Goal: Task Accomplishment & Management: Manage account settings

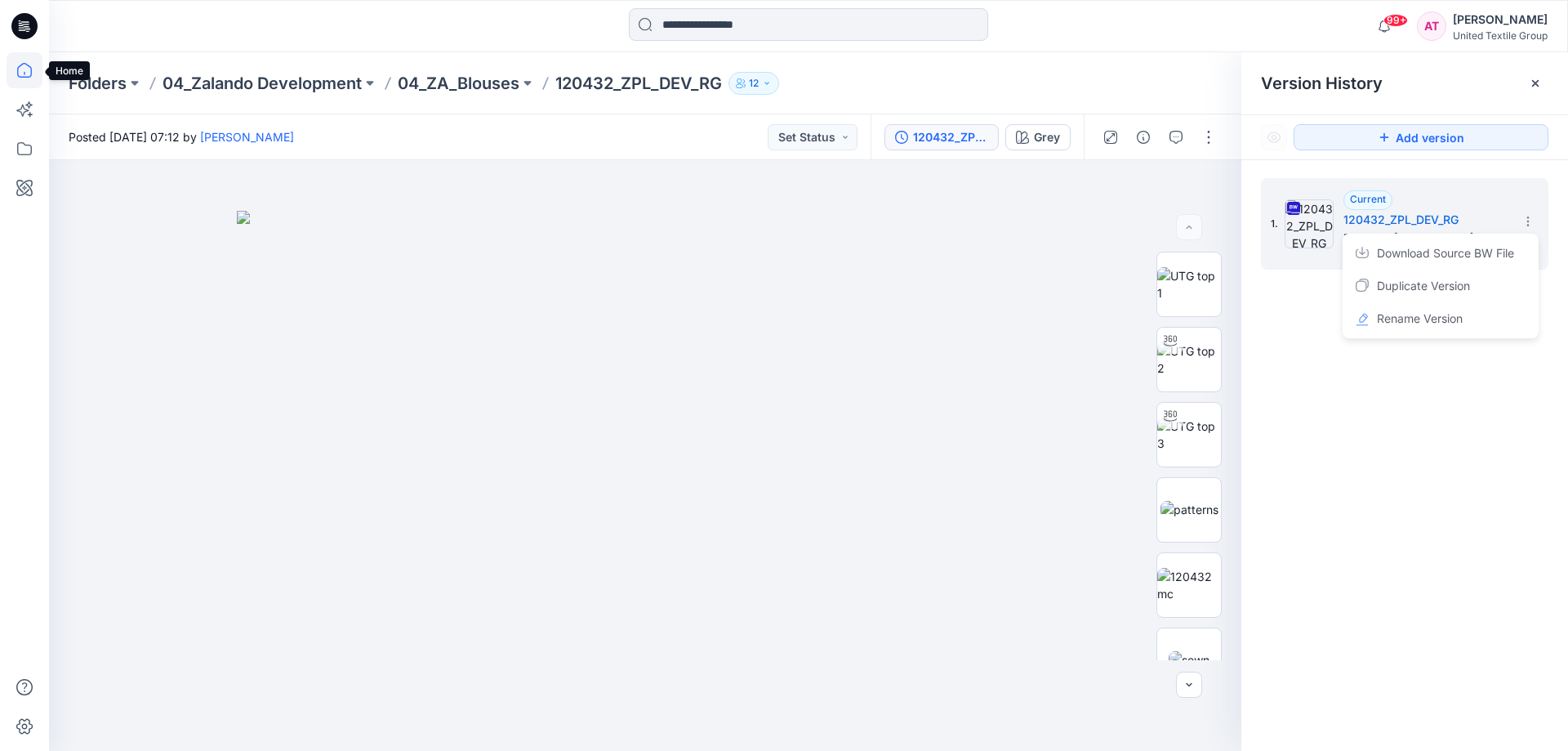
click at [31, 72] on icon at bounding box center [25, 71] width 15 height 15
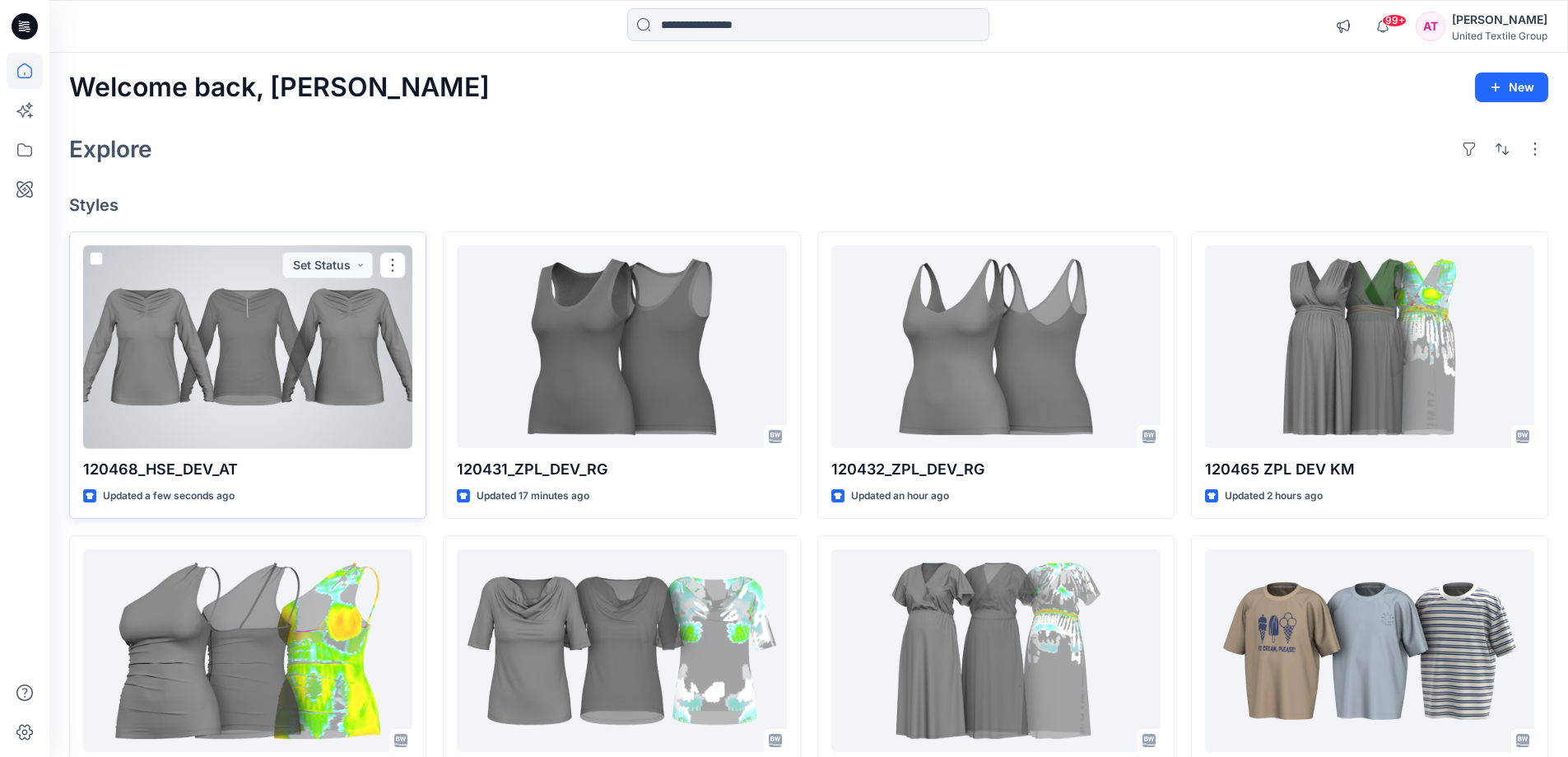
click at [350, 321] on div at bounding box center [248, 346] width 329 height 203
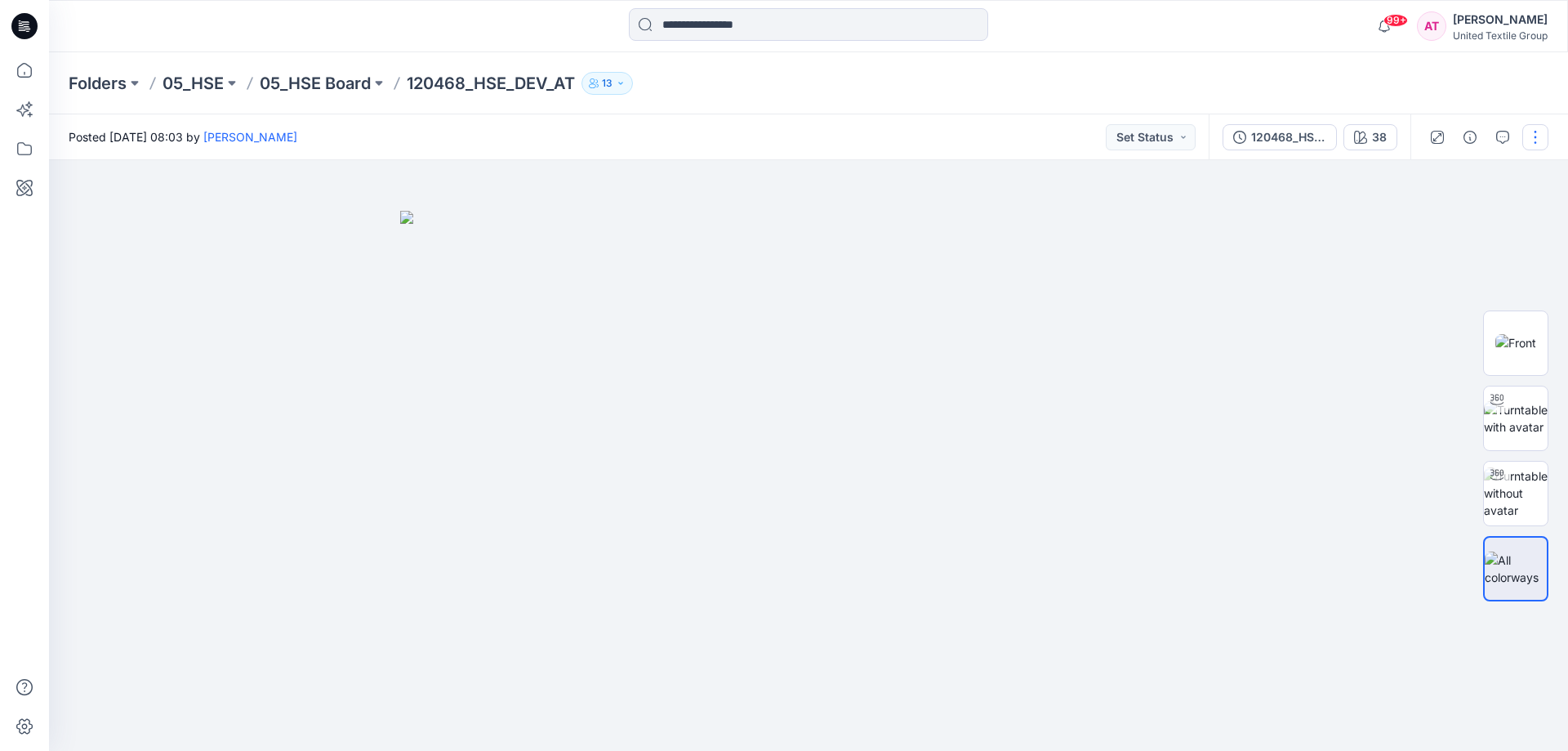
click at [1531, 133] on button "button" at bounding box center [1536, 138] width 27 height 27
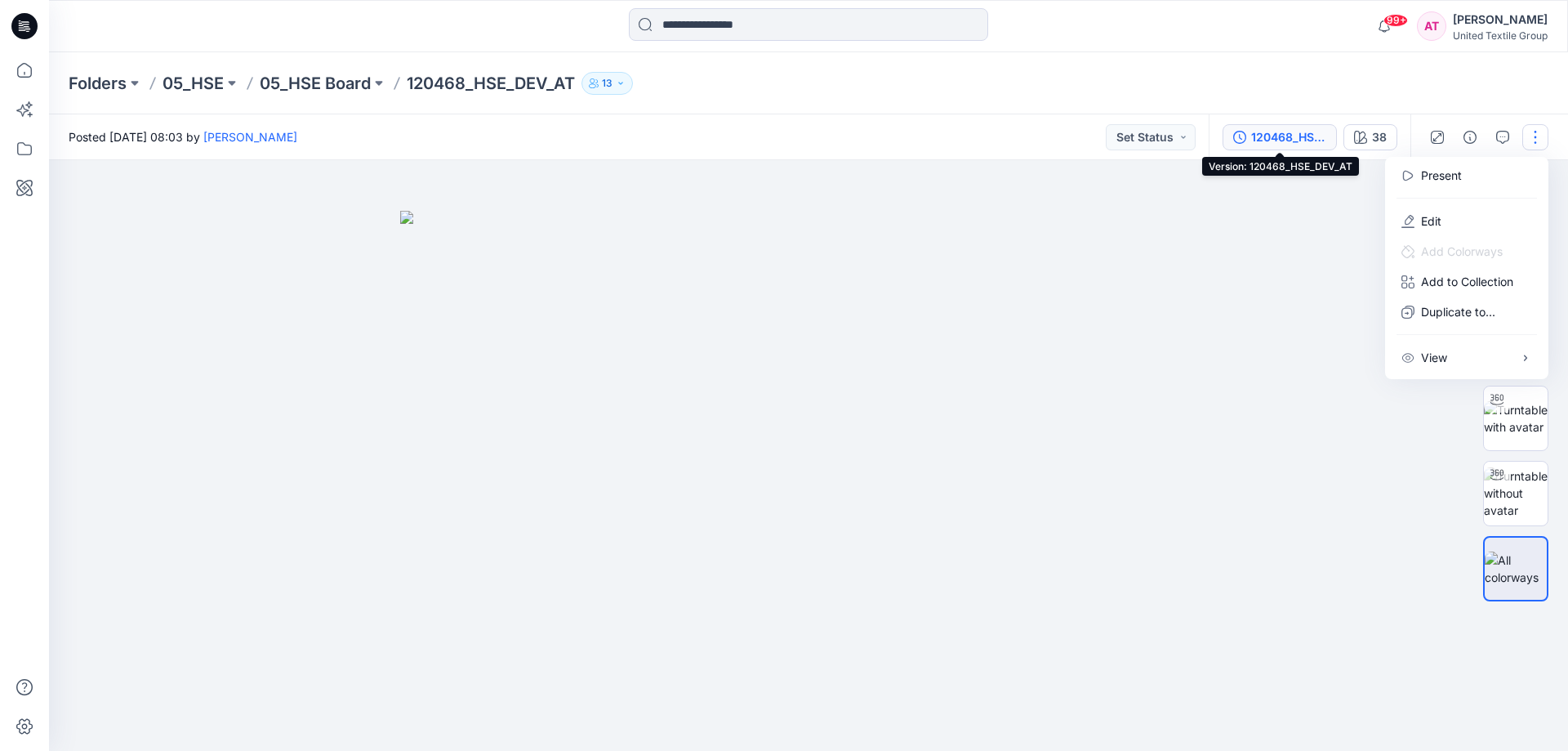
click at [1295, 136] on div "120468_HSE_DEV_AT" at bounding box center [1288, 138] width 75 height 18
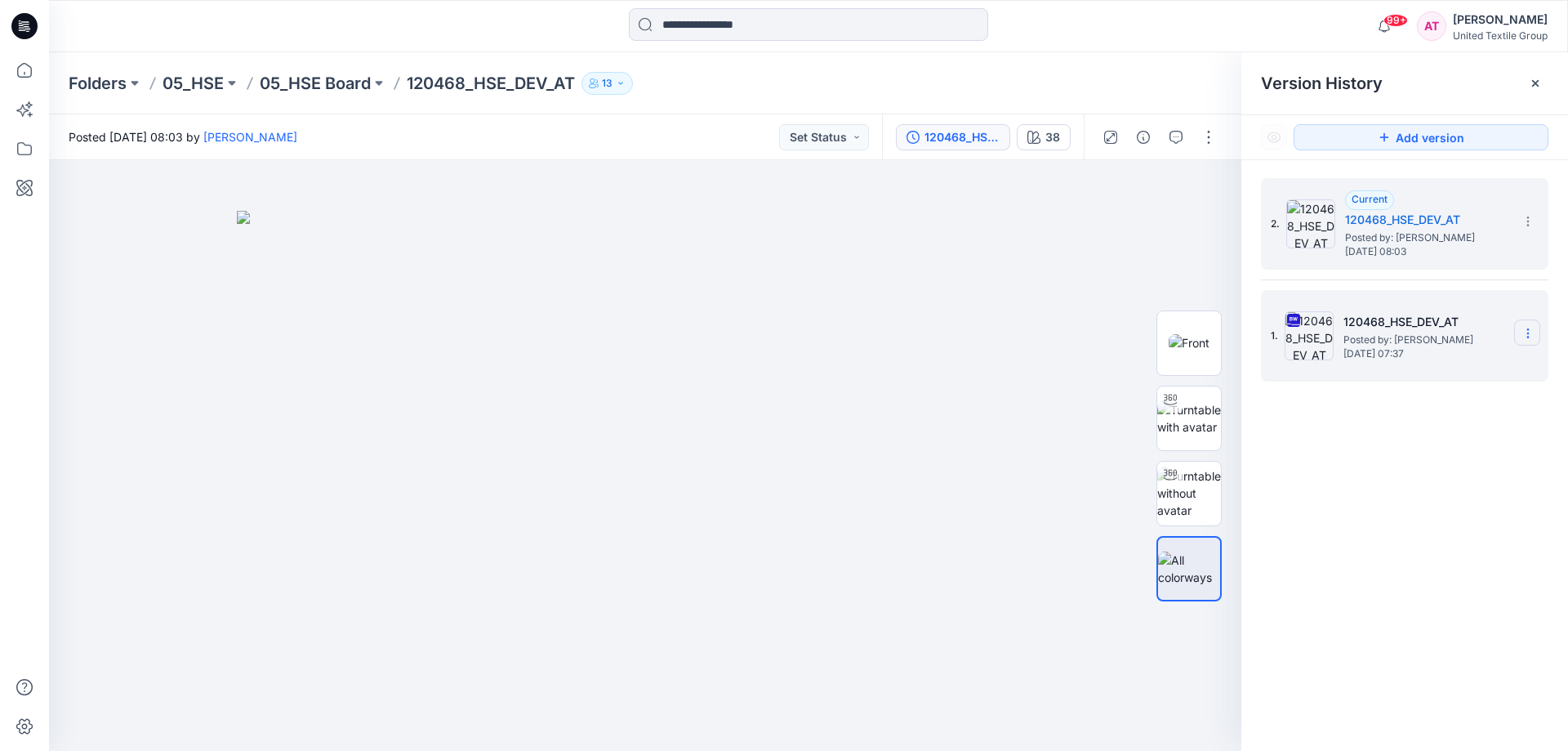
click at [1523, 332] on icon at bounding box center [1528, 334] width 13 height 13
click at [1429, 508] on span "Delete Version" at bounding box center [1415, 504] width 77 height 20
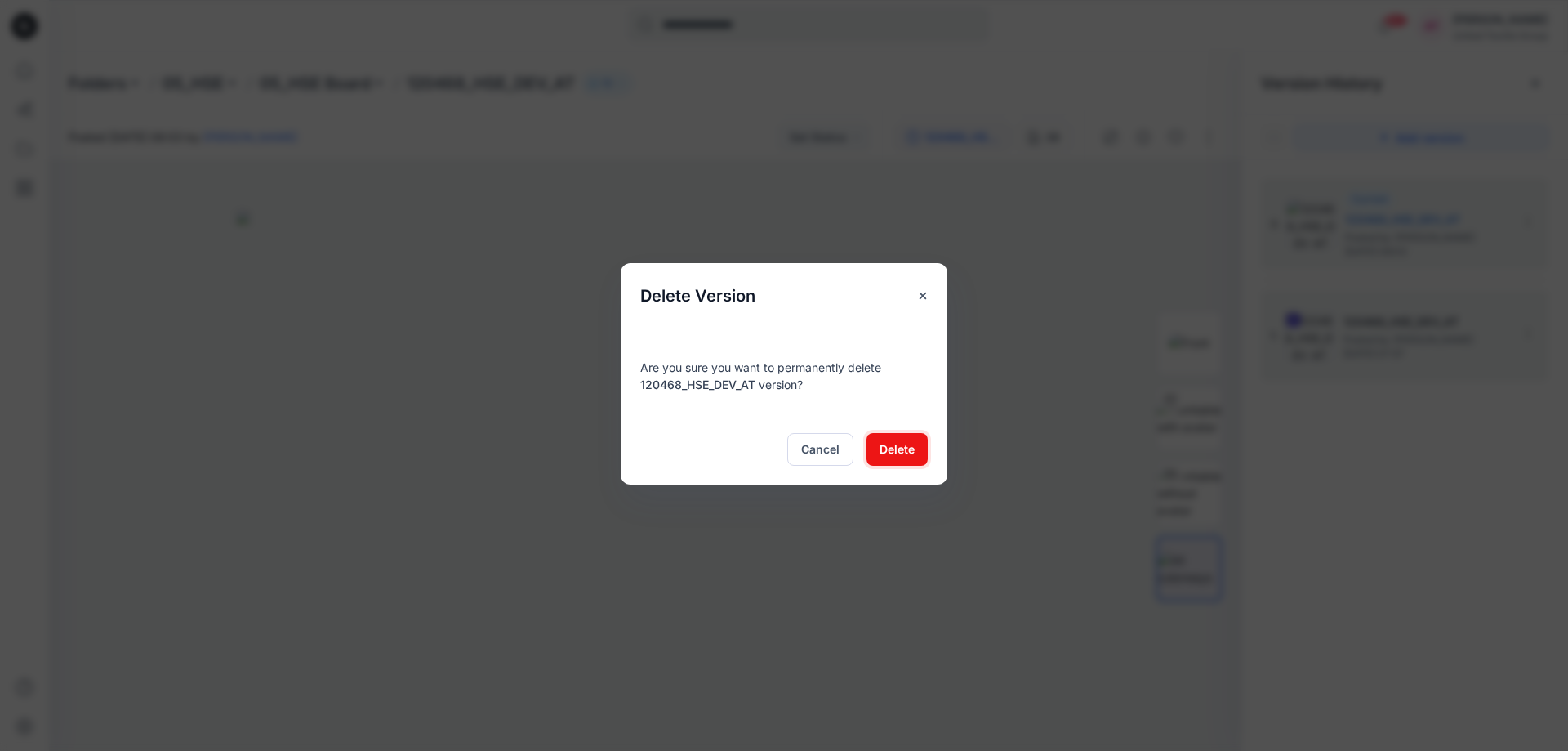
drag, startPoint x: 908, startPoint y: 446, endPoint x: 947, endPoint y: 441, distance: 39.3
click at [908, 446] on span "Delete" at bounding box center [897, 449] width 35 height 17
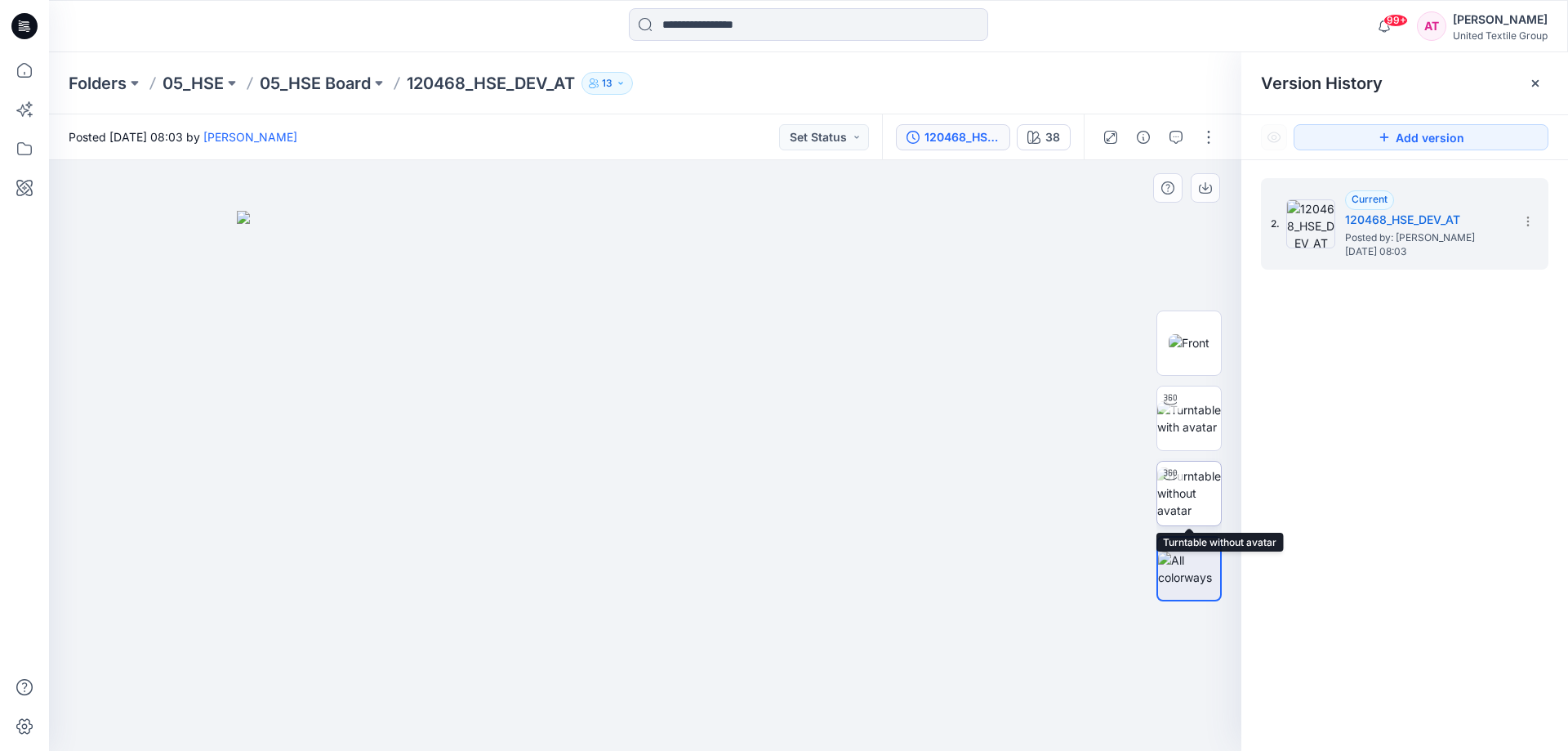
click at [1195, 500] on img at bounding box center [1189, 493] width 64 height 51
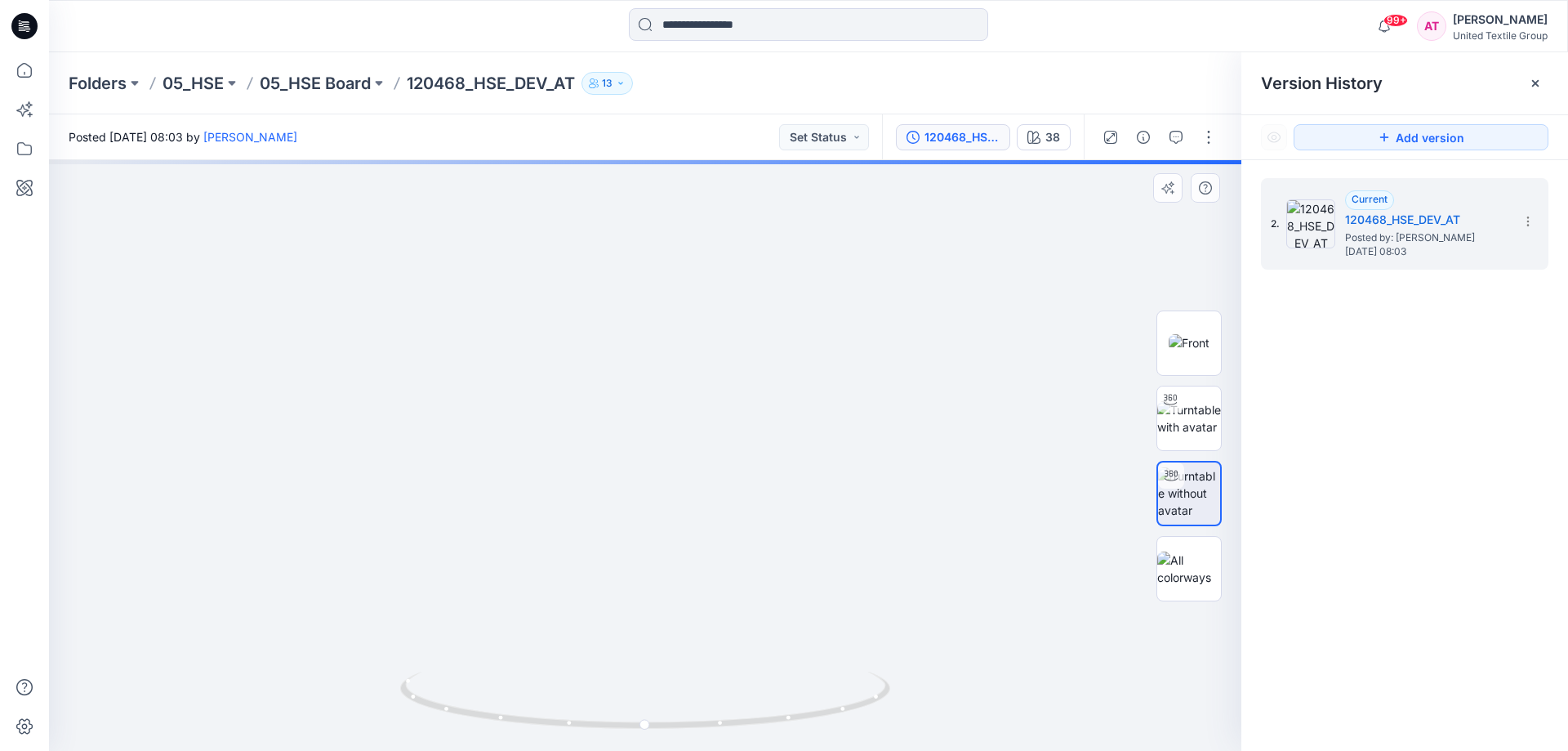
drag, startPoint x: 752, startPoint y: 471, endPoint x: 733, endPoint y: 418, distance: 56.3
click at [749, 476] on img at bounding box center [680, 306] width 1580 height 890
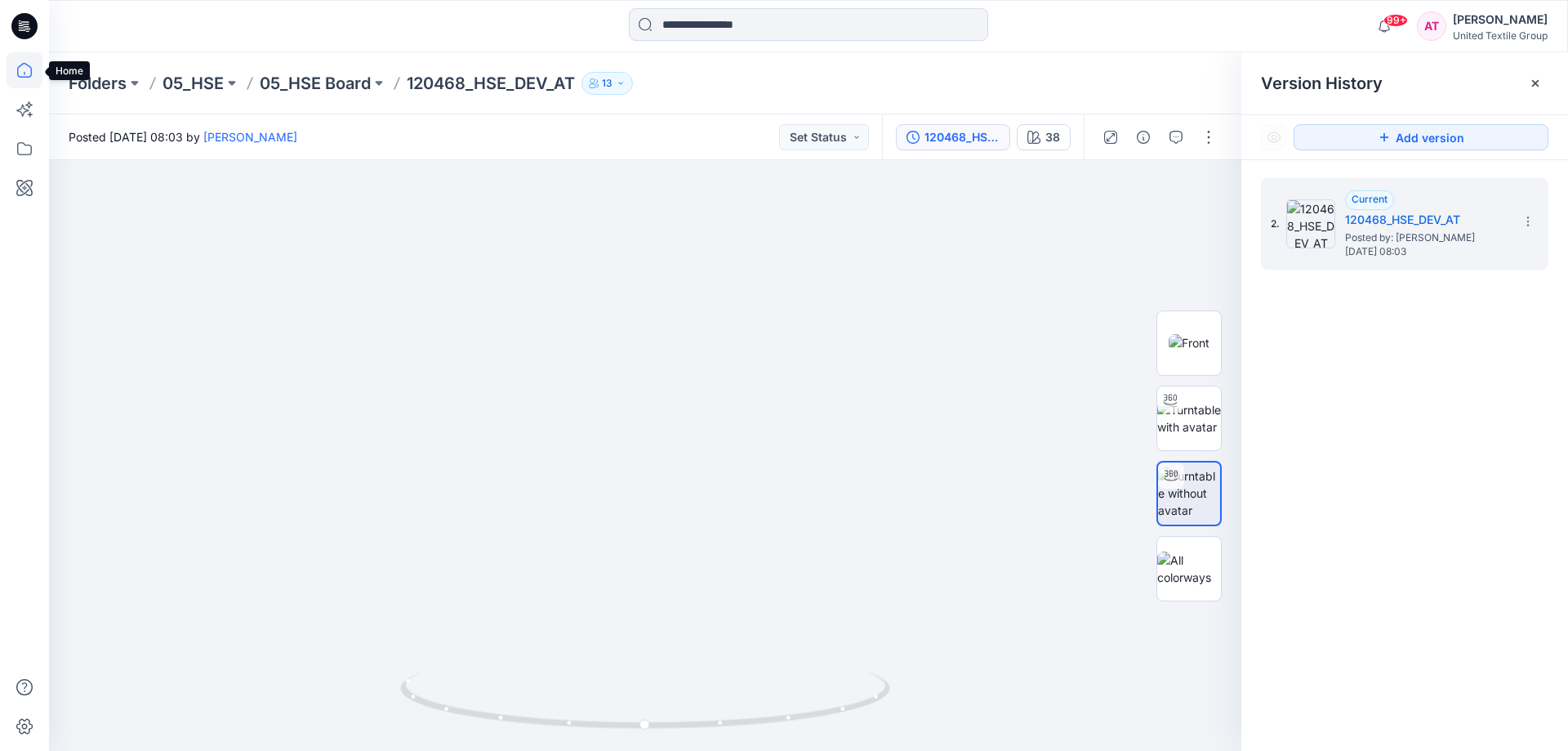
click at [20, 74] on icon at bounding box center [24, 70] width 36 height 36
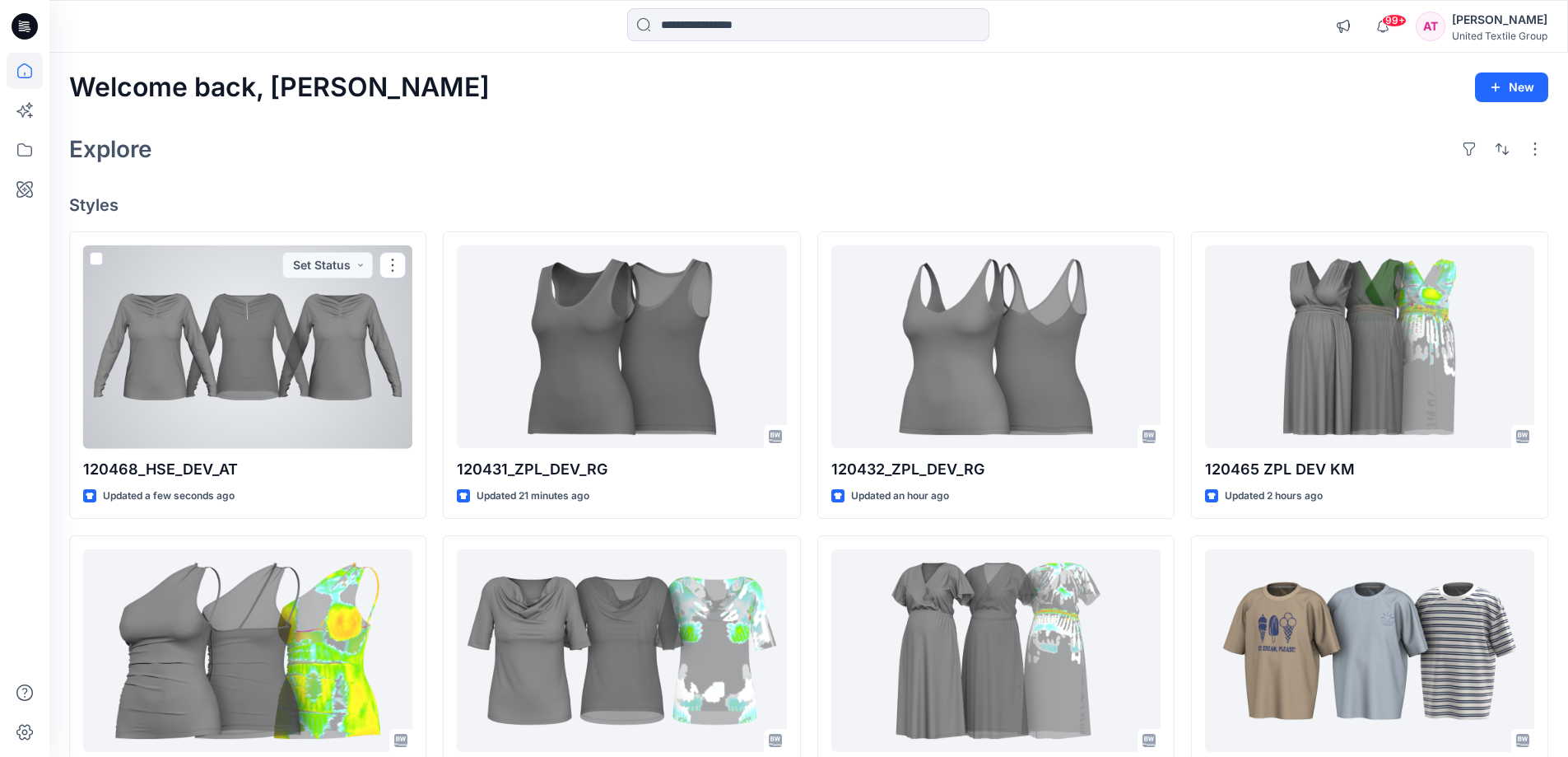
click at [256, 329] on div at bounding box center [248, 346] width 329 height 203
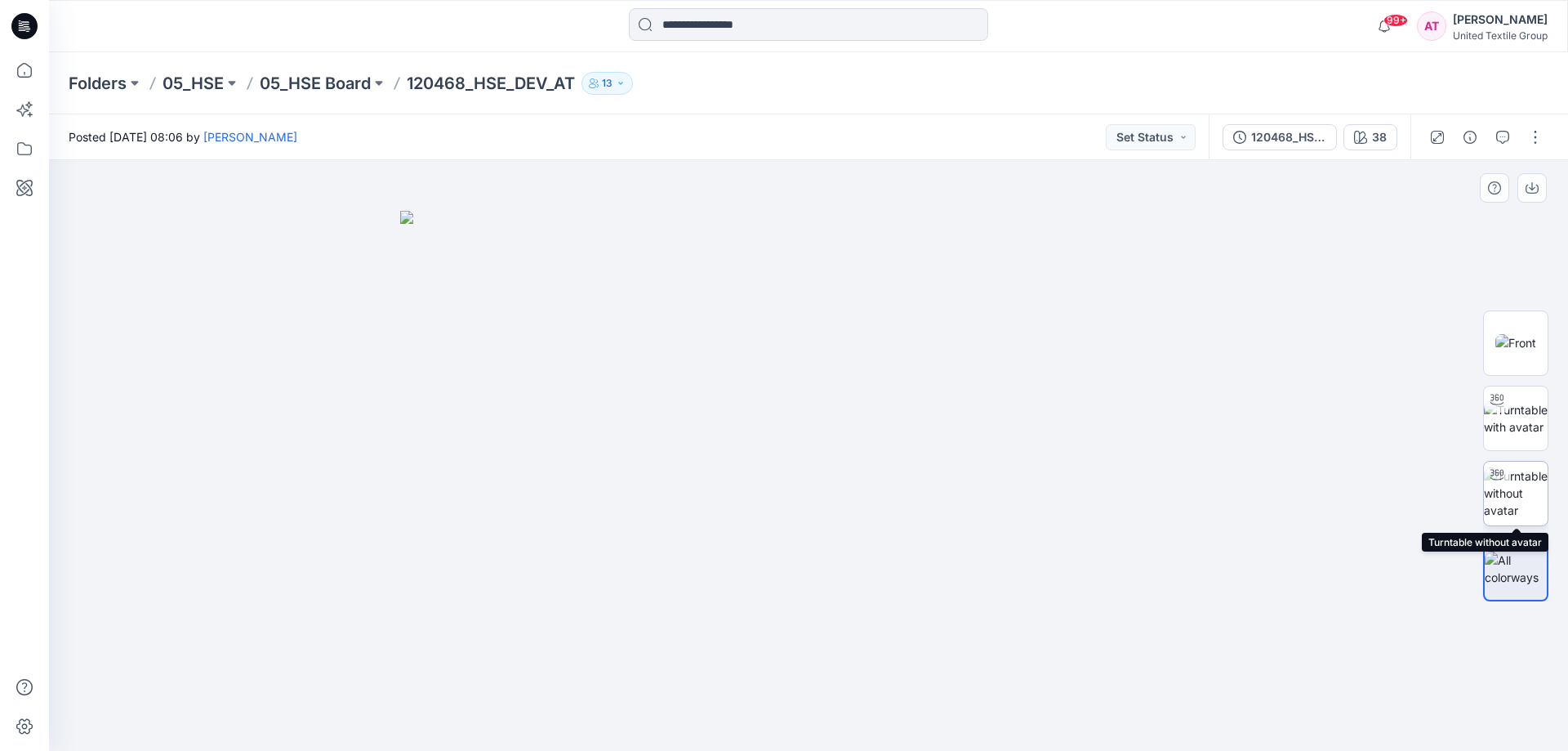
click at [1507, 496] on img at bounding box center [1516, 493] width 64 height 51
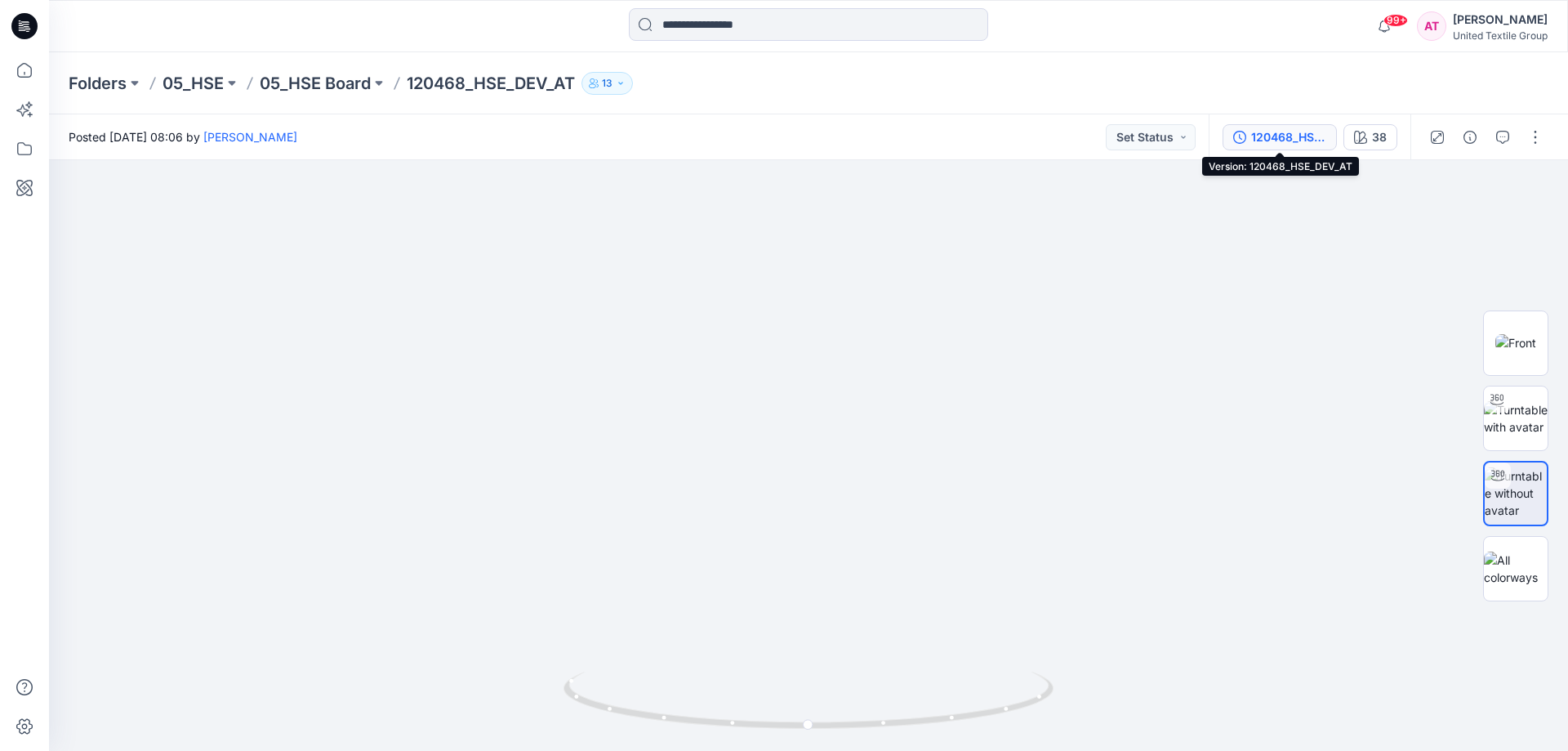
click at [1303, 129] on div "120468_HSE_DEV_AT" at bounding box center [1288, 138] width 75 height 18
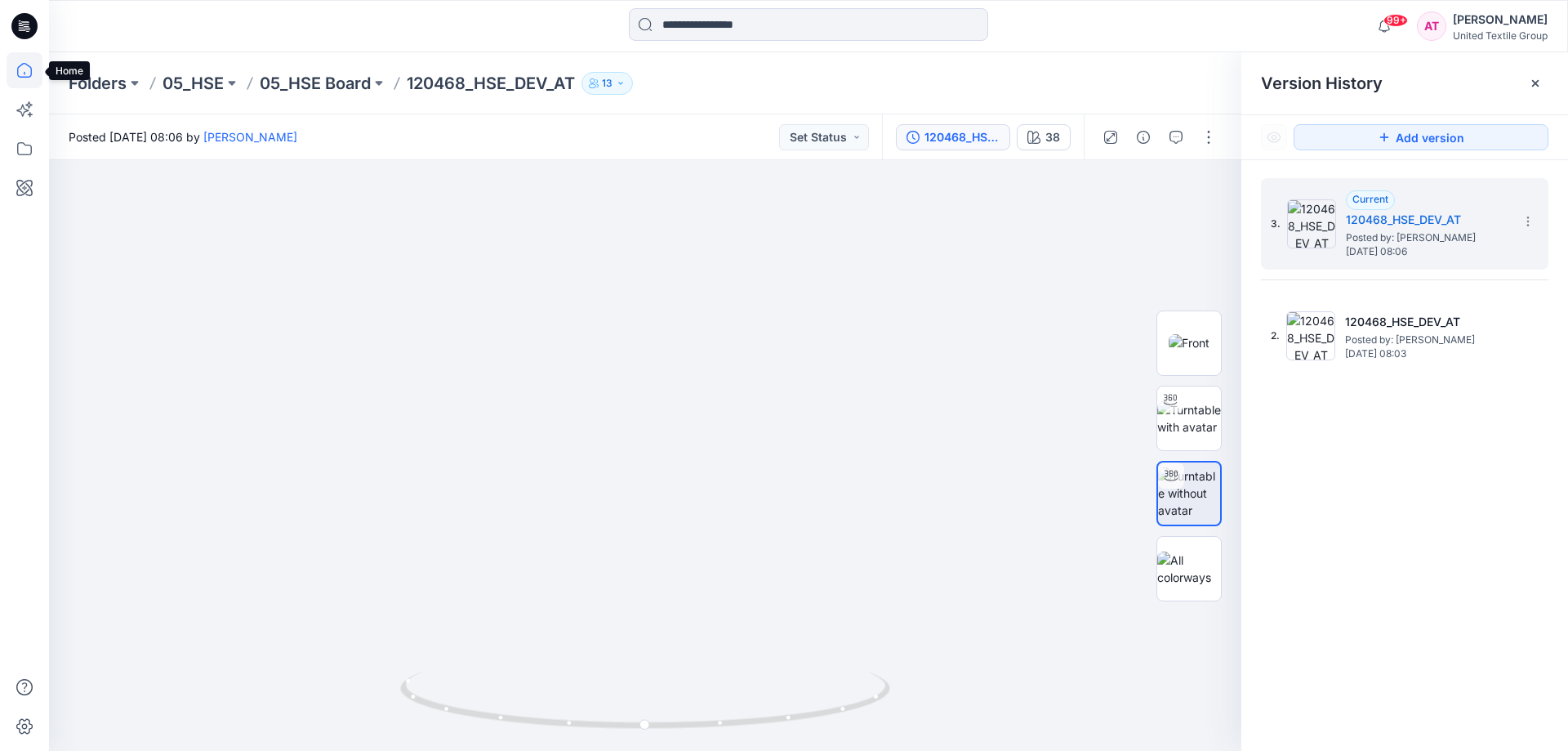
click at [24, 75] on icon at bounding box center [24, 70] width 36 height 36
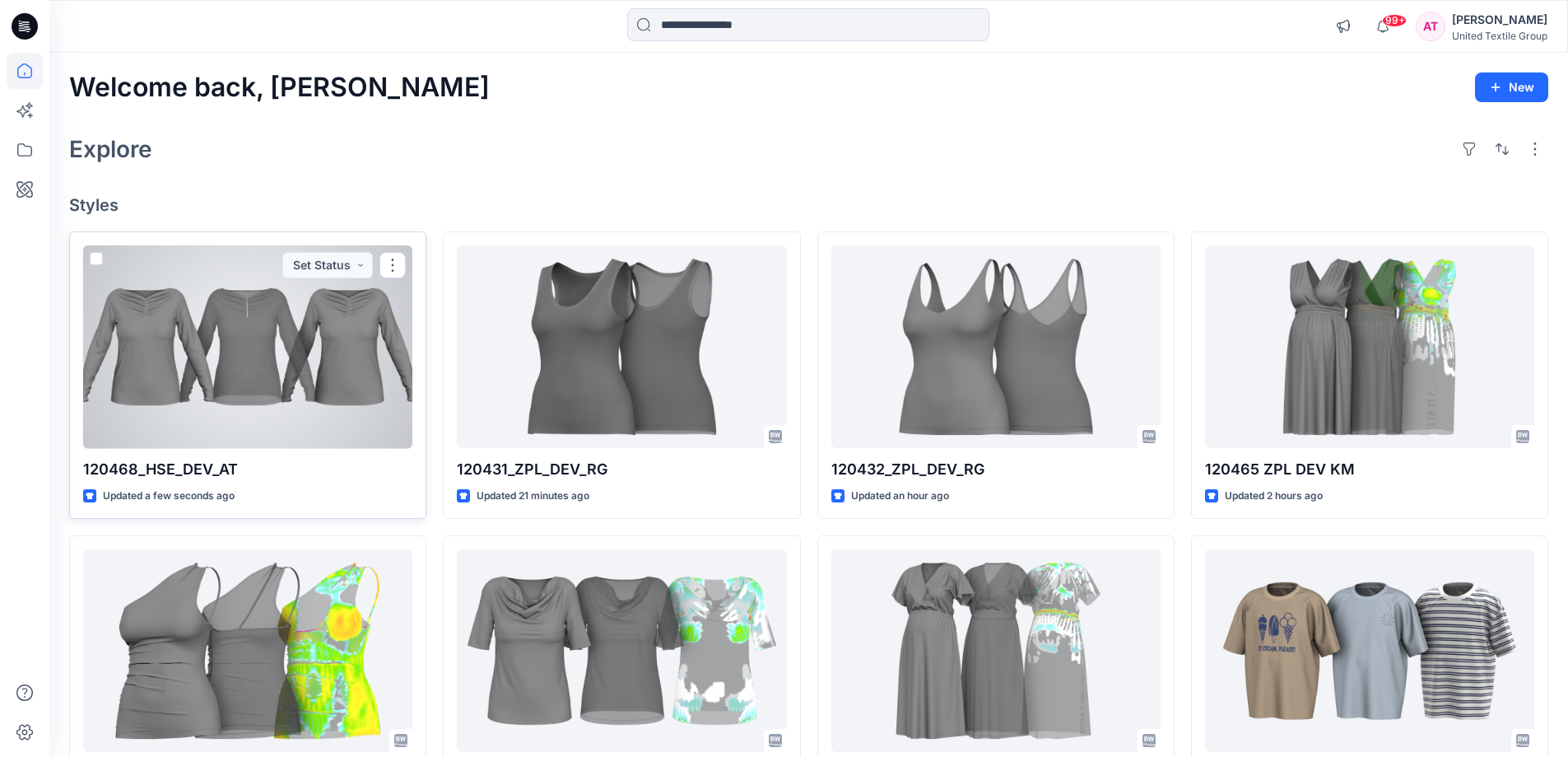
click at [310, 314] on div at bounding box center [248, 346] width 329 height 203
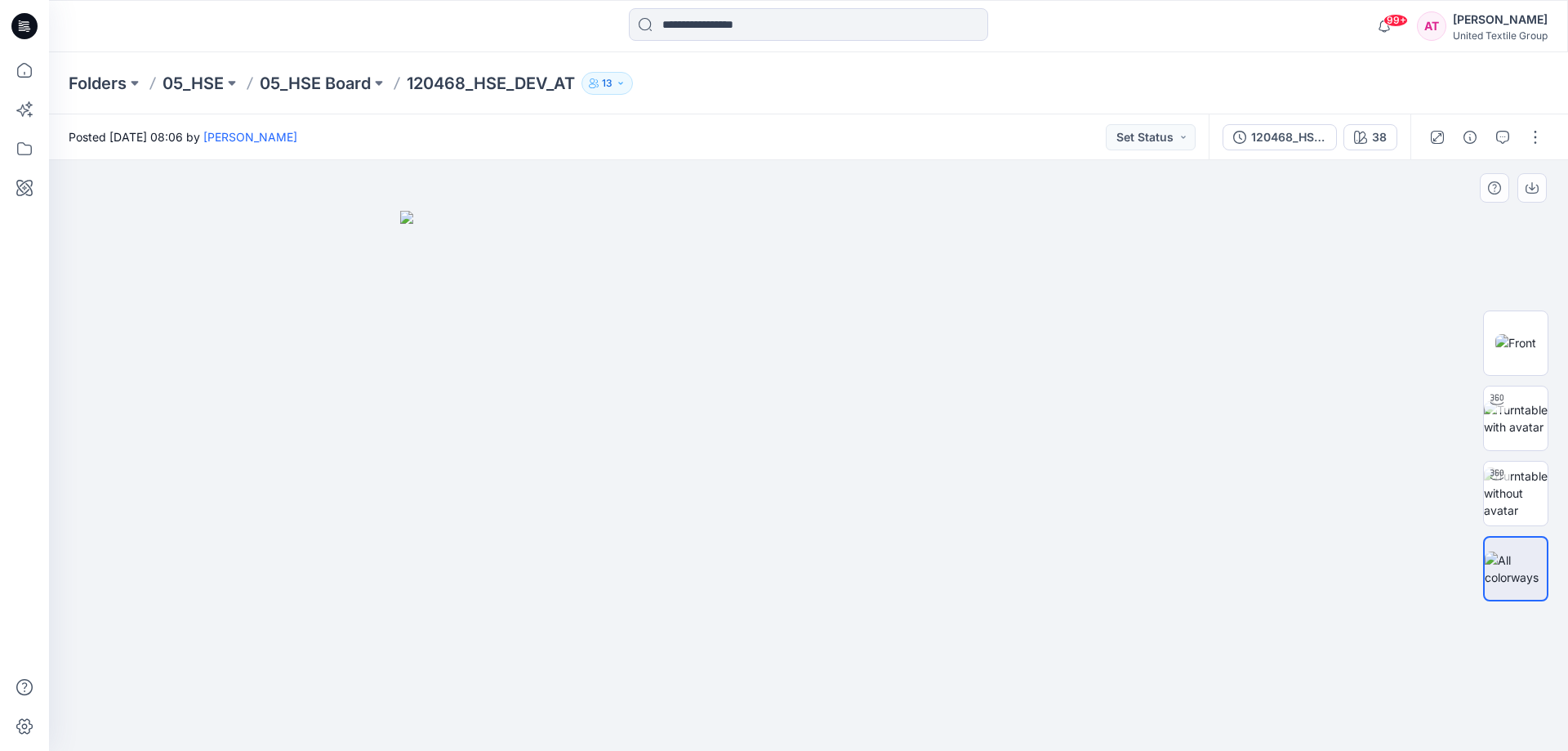
click at [1138, 666] on img at bounding box center [808, 481] width 816 height 541
click at [1304, 133] on div "120468_HSE_DEV_AT" at bounding box center [1288, 138] width 75 height 18
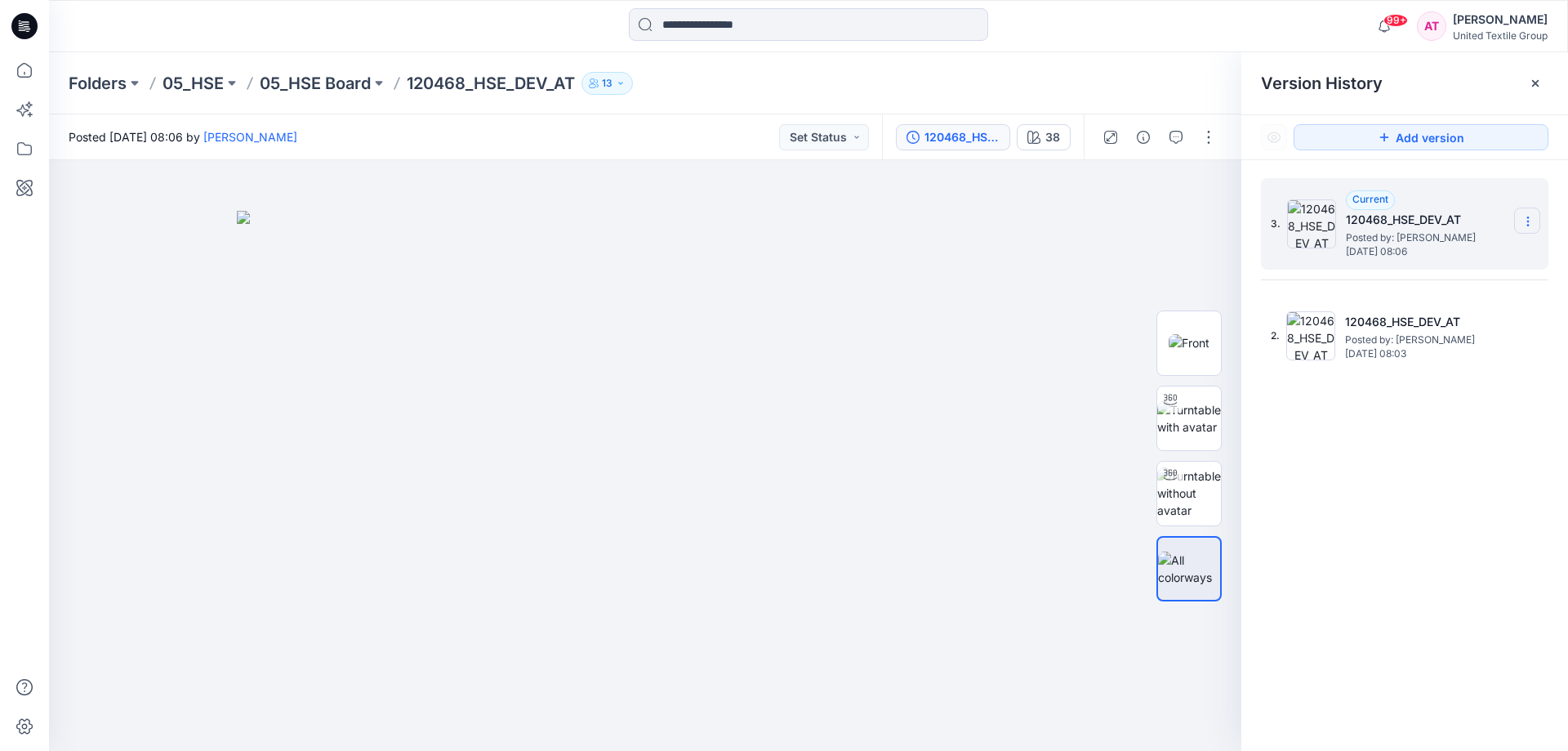
click at [1527, 222] on icon at bounding box center [1527, 222] width 1 height 1
click at [1048, 268] on img at bounding box center [645, 481] width 816 height 541
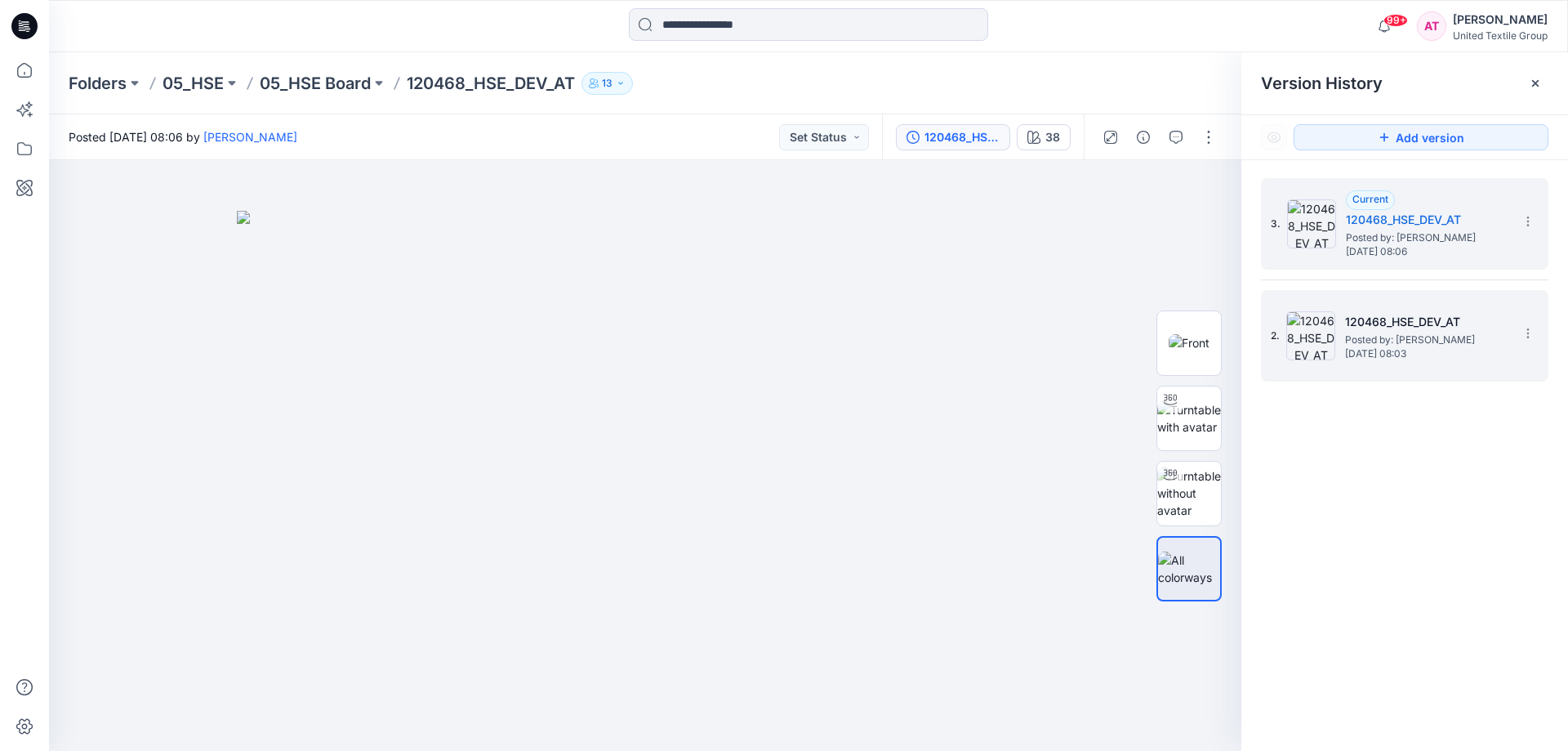
click at [1477, 338] on span "Posted by: [PERSON_NAME]" at bounding box center [1426, 340] width 163 height 17
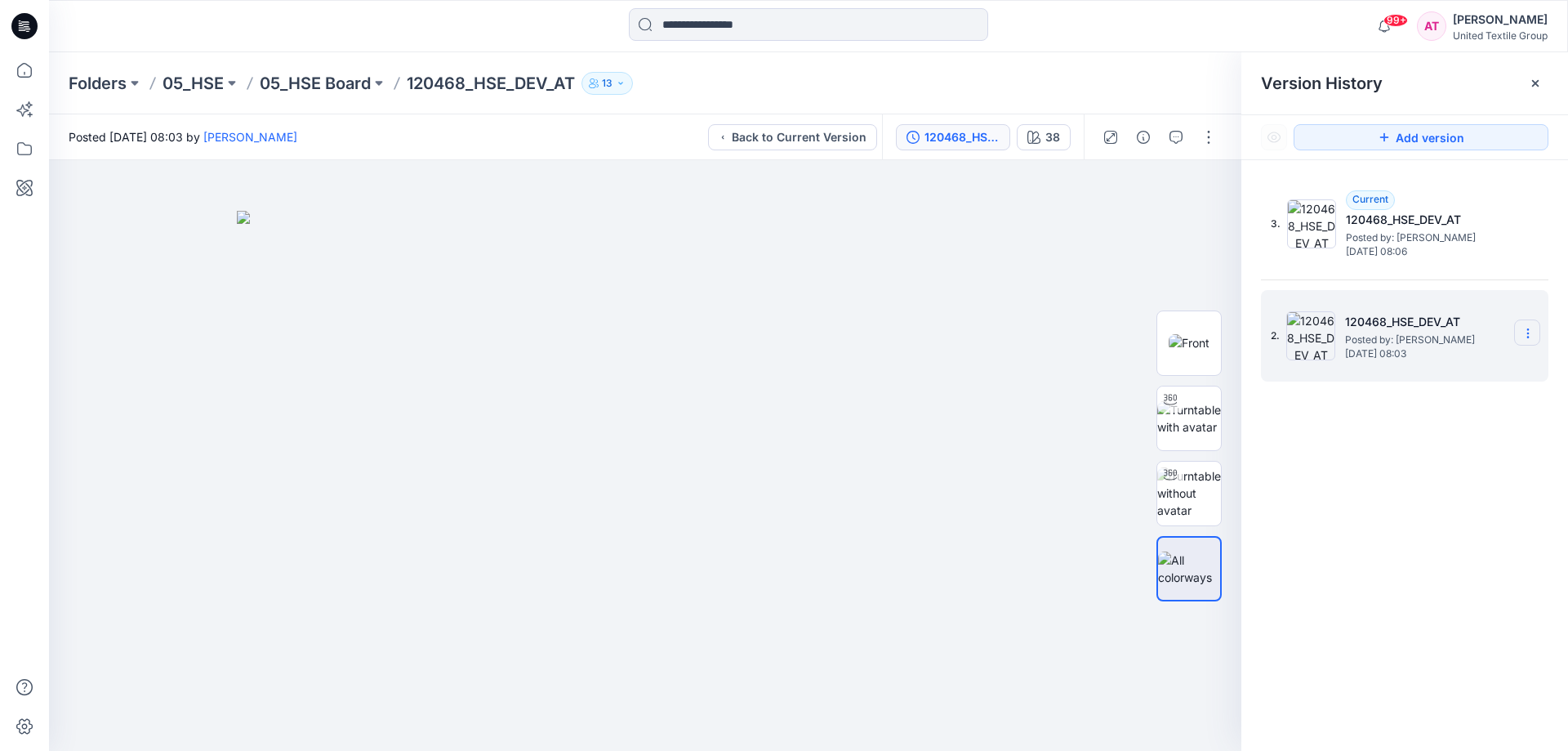
click at [1530, 329] on icon at bounding box center [1528, 334] width 13 height 13
click at [1208, 135] on button "button" at bounding box center [1209, 138] width 27 height 27
click at [845, 225] on img at bounding box center [645, 481] width 816 height 541
click at [1079, 202] on div at bounding box center [645, 456] width 1192 height 591
click at [21, 75] on icon at bounding box center [24, 70] width 36 height 36
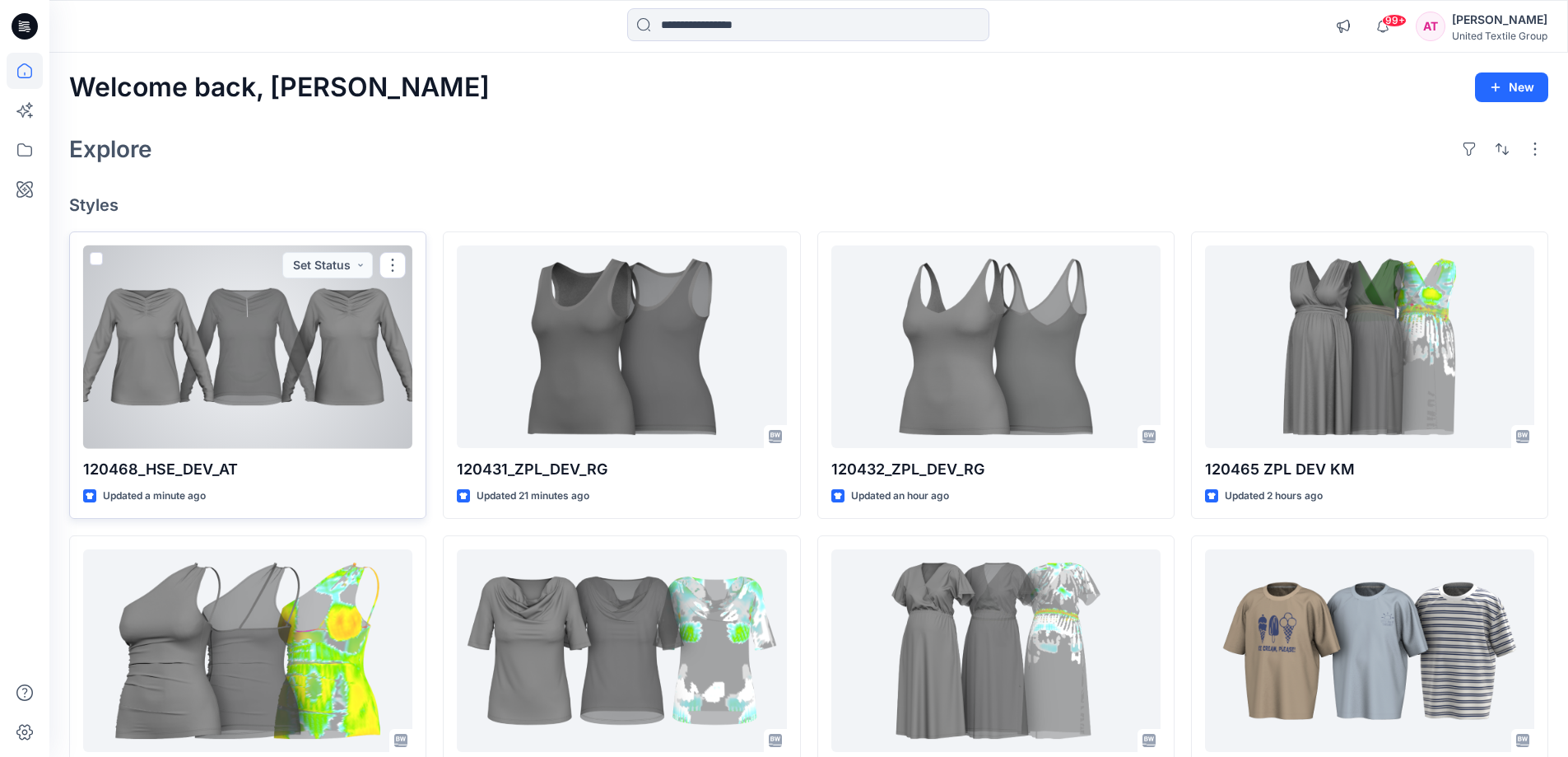
click at [321, 334] on div at bounding box center [248, 346] width 329 height 203
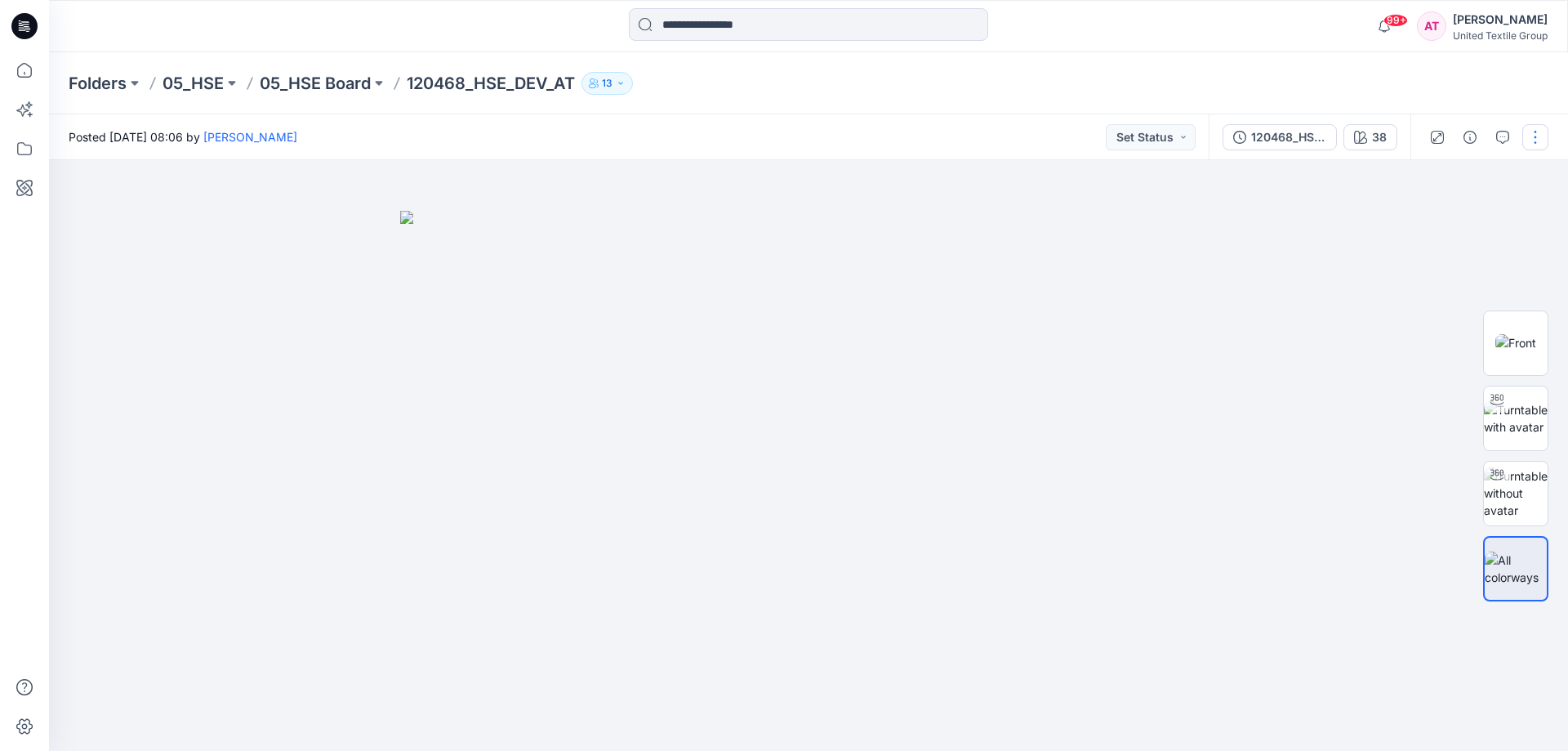
click at [1546, 127] on button "button" at bounding box center [1536, 138] width 27 height 27
click at [1451, 216] on button "Edit" at bounding box center [1466, 221] width 150 height 30
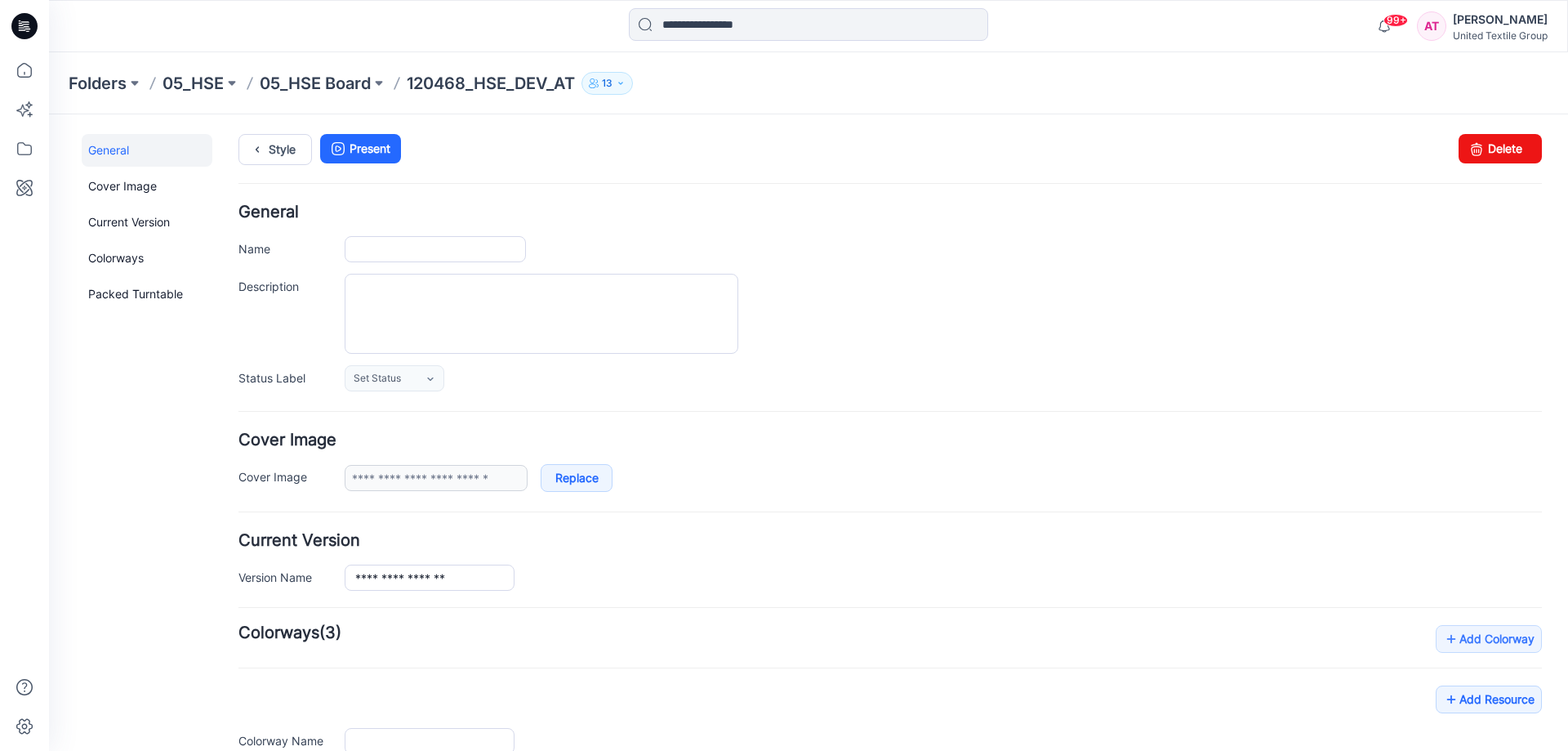
type input "**********"
type input "**"
type input "**********"
click at [1469, 158] on icon at bounding box center [1477, 148] width 23 height 29
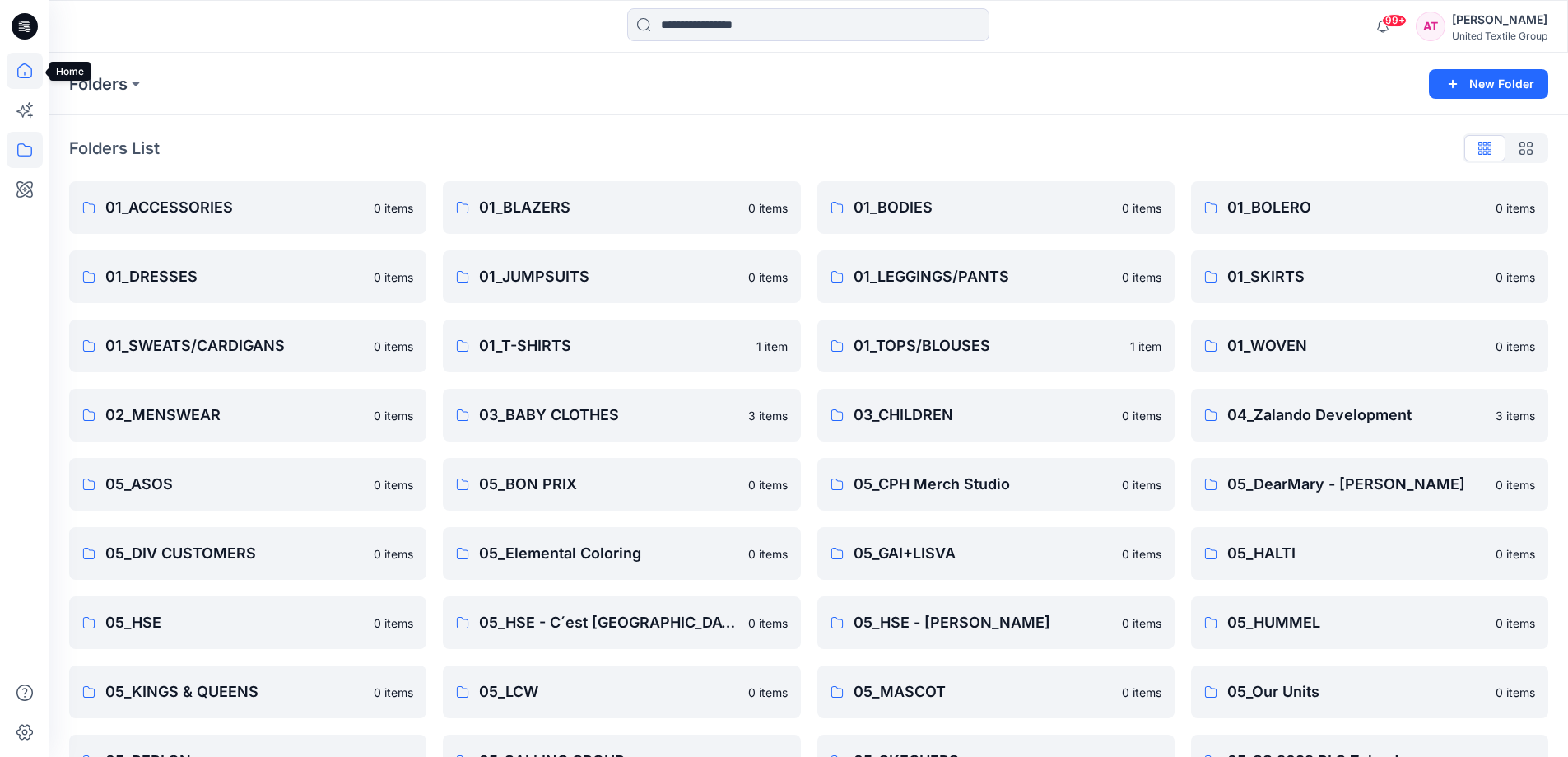
click at [31, 69] on icon at bounding box center [25, 71] width 15 height 15
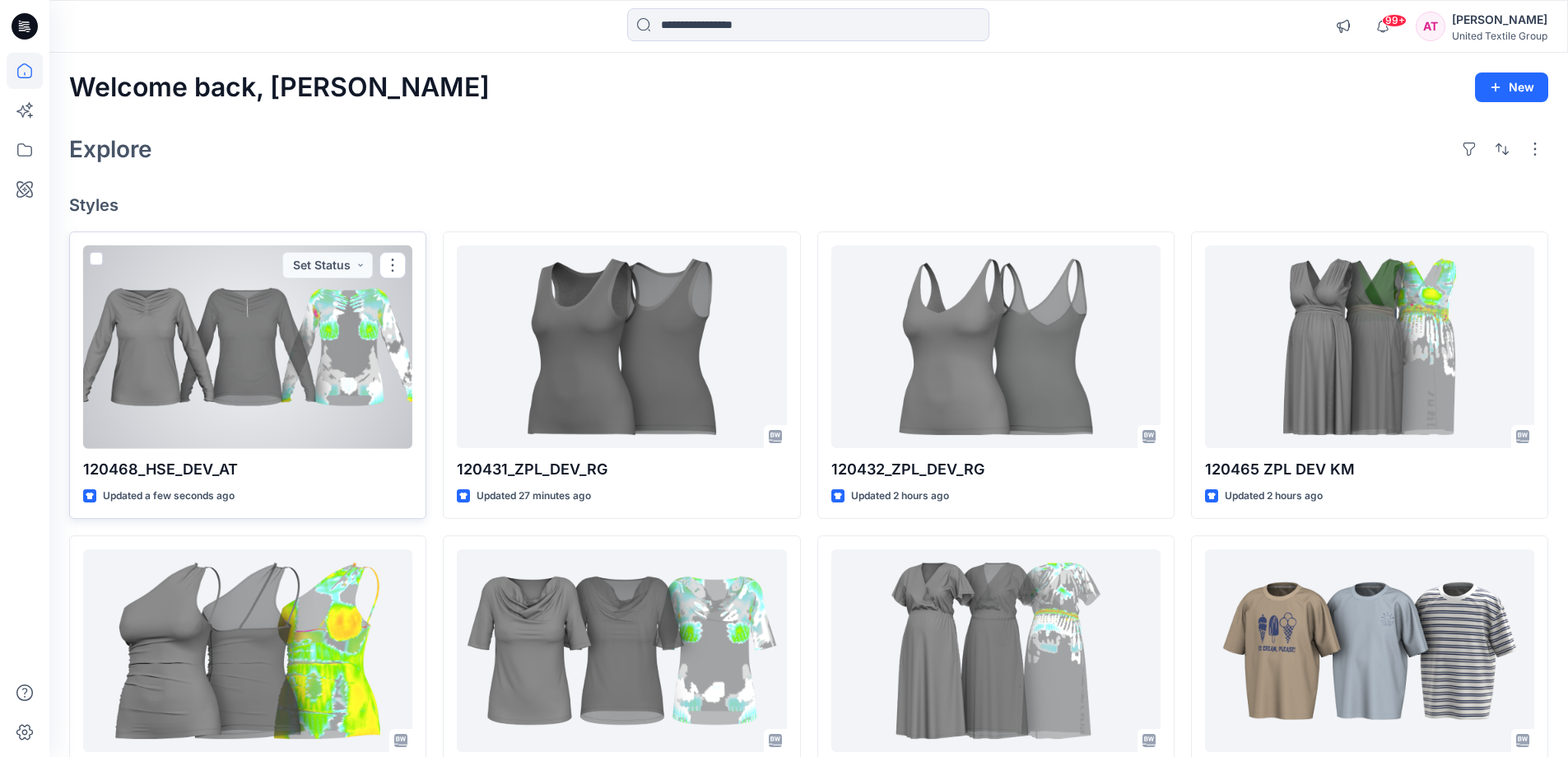
click at [296, 316] on div at bounding box center [248, 346] width 329 height 203
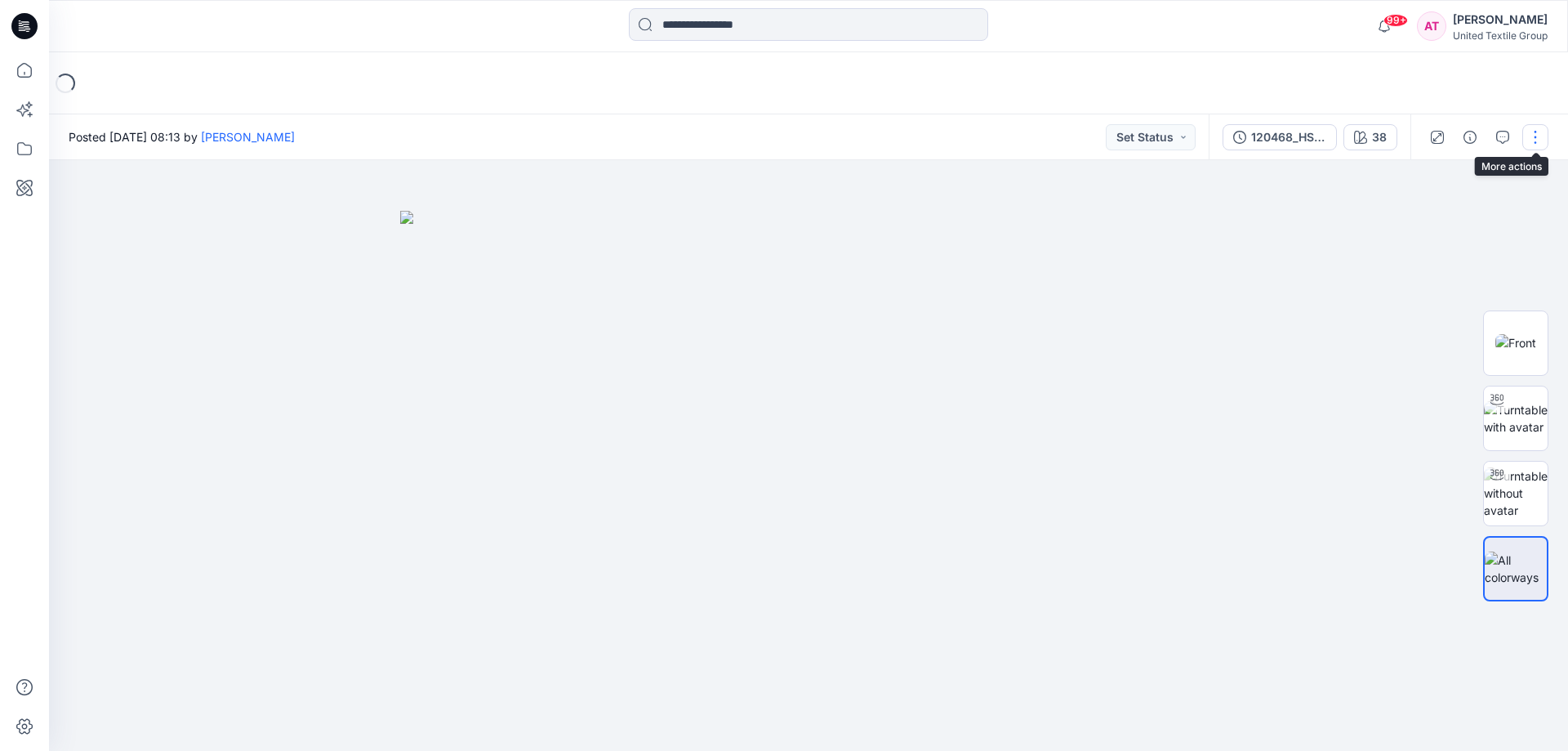
click at [1532, 138] on button "button" at bounding box center [1536, 138] width 27 height 27
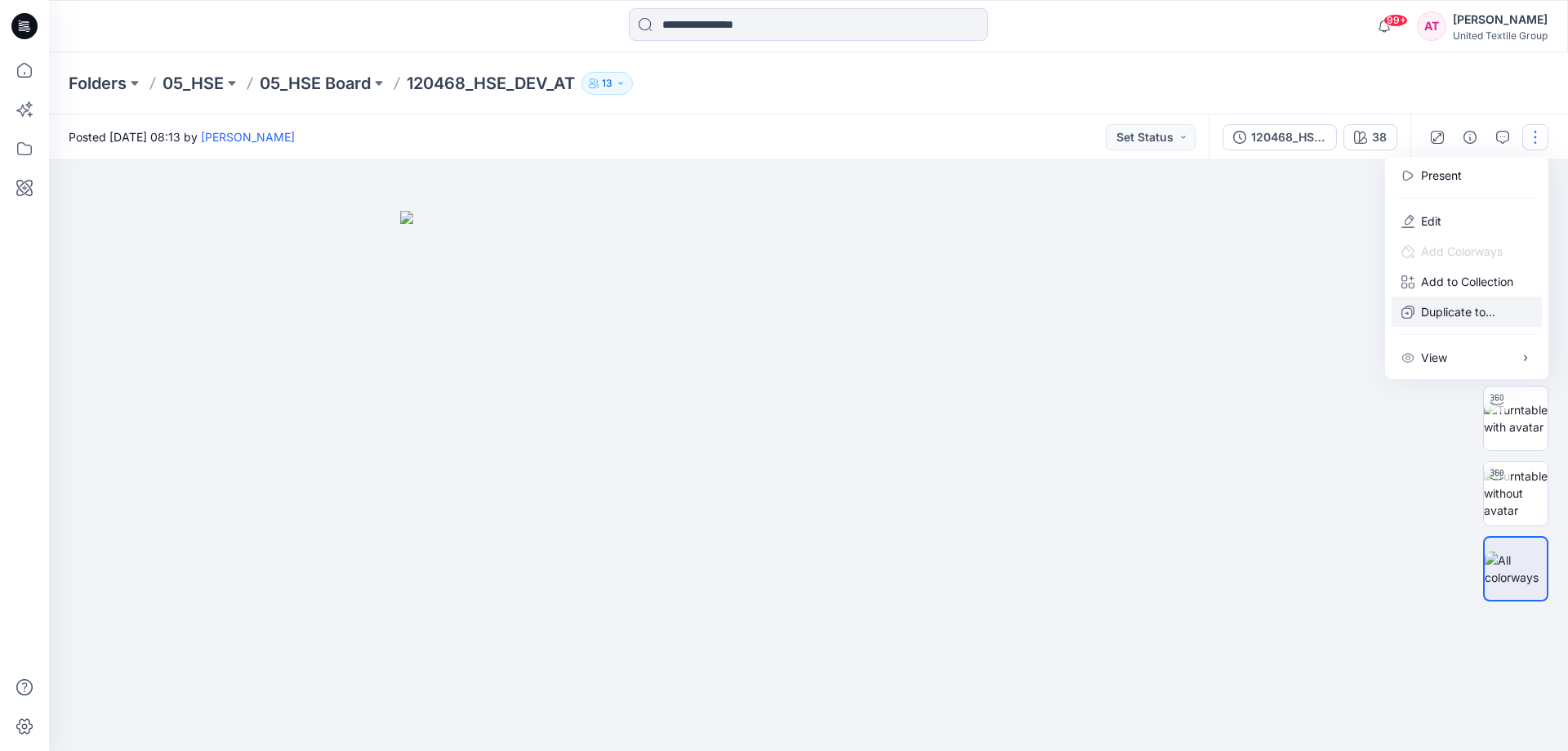
click at [1448, 316] on p "Duplicate to..." at bounding box center [1458, 311] width 75 height 17
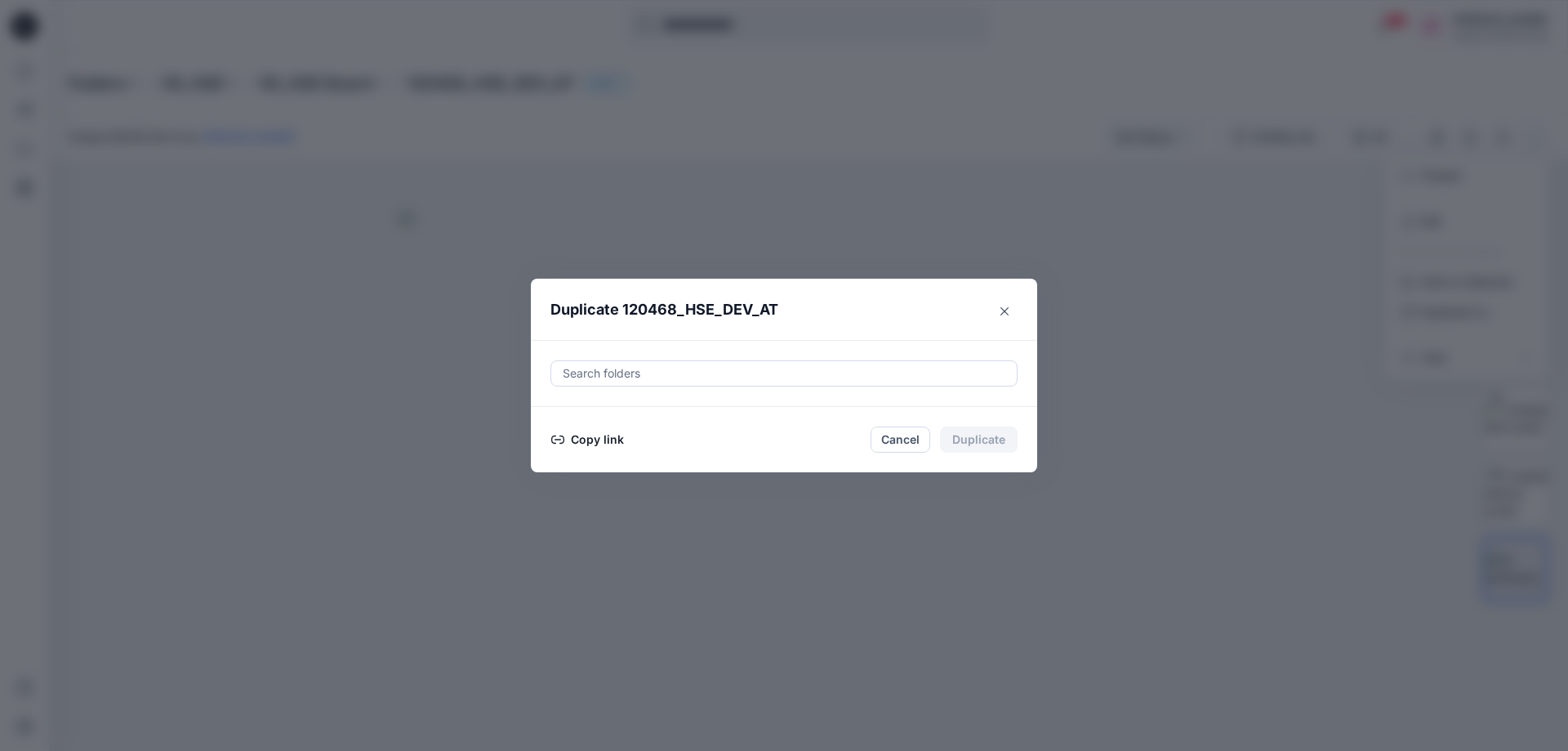
click at [602, 373] on div at bounding box center [783, 373] width 446 height 20
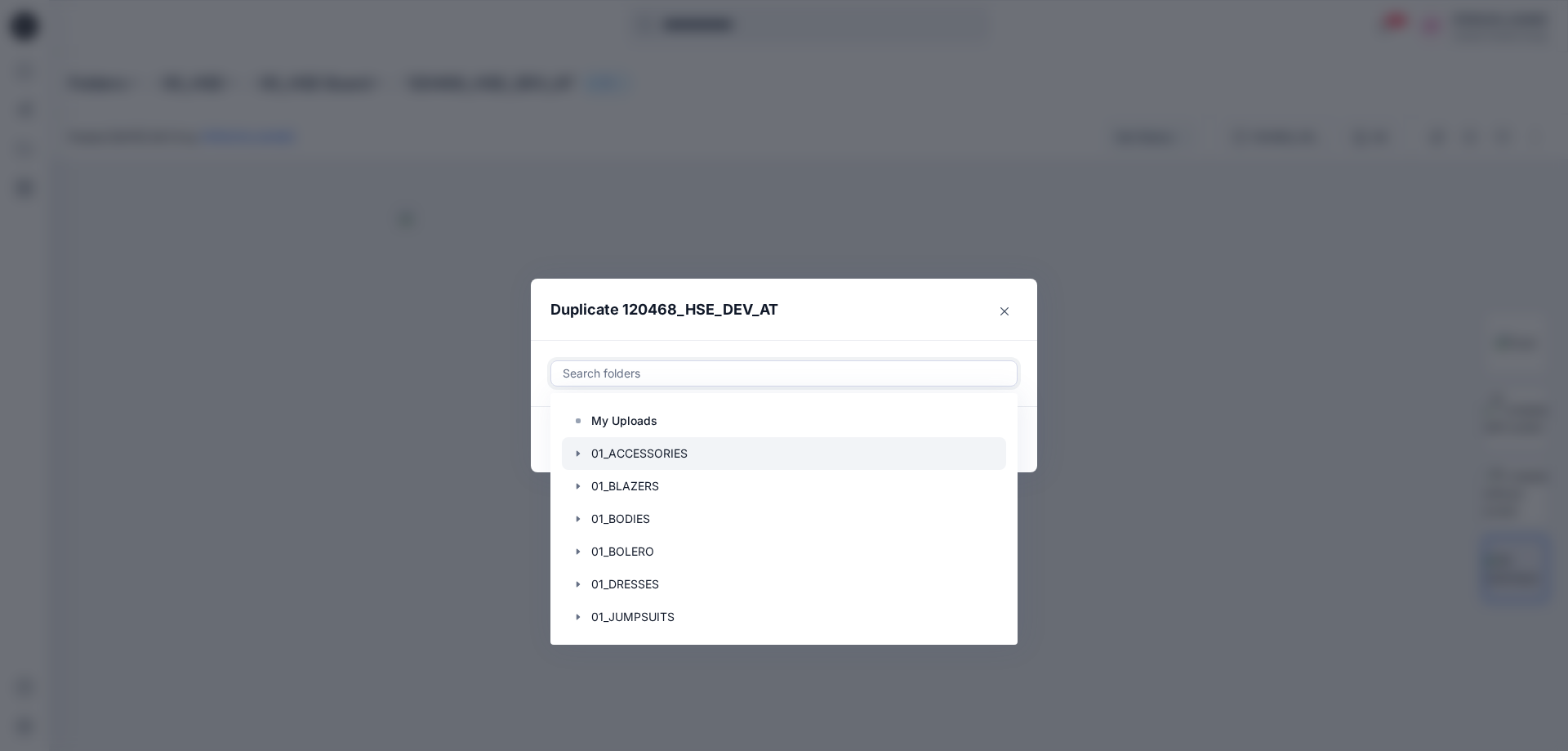
click at [604, 450] on div at bounding box center [784, 453] width 445 height 32
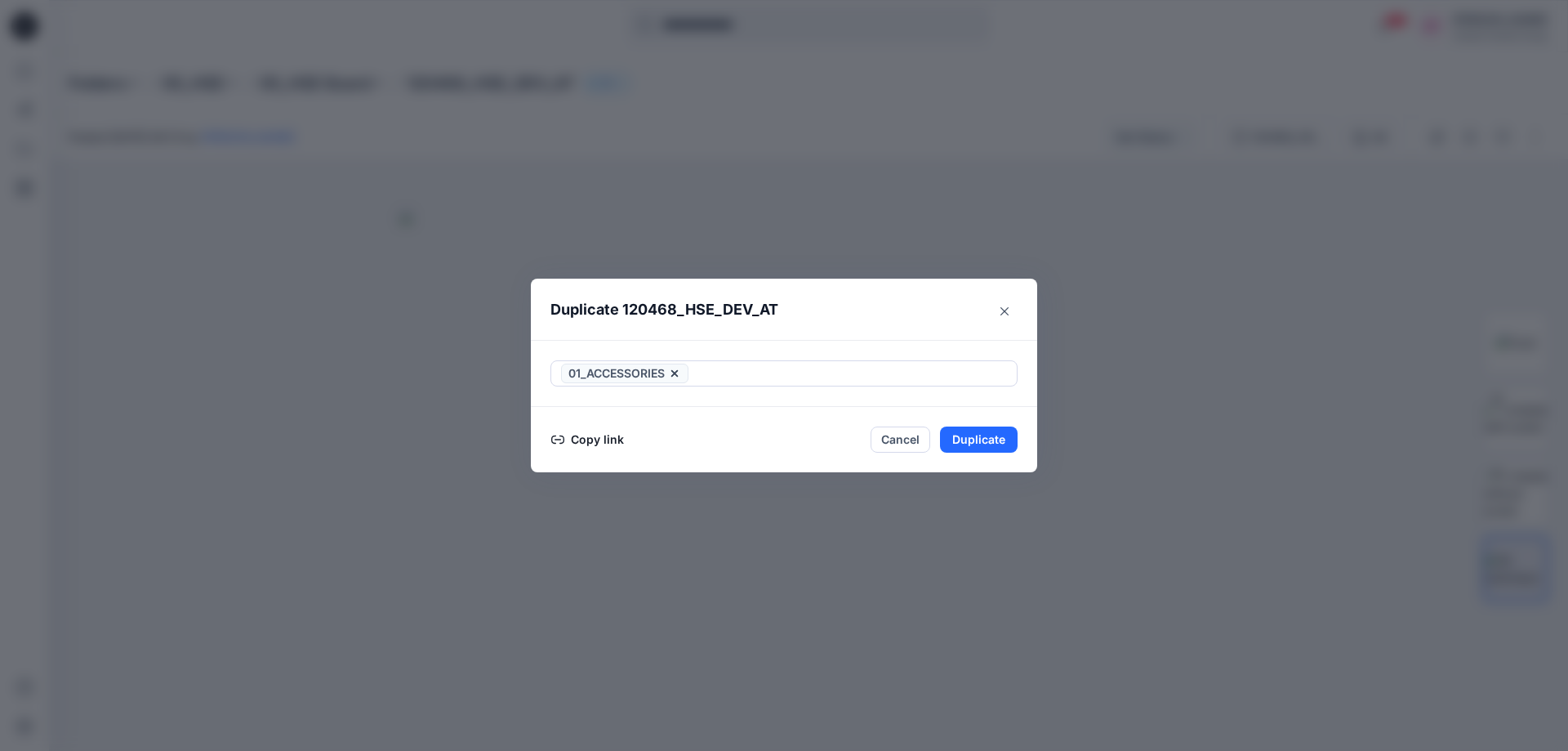
click at [874, 312] on header "Duplicate 120468_HSE_DEV_AT" at bounding box center [767, 310] width 474 height 62
click at [572, 443] on button "Copy link" at bounding box center [587, 440] width 75 height 20
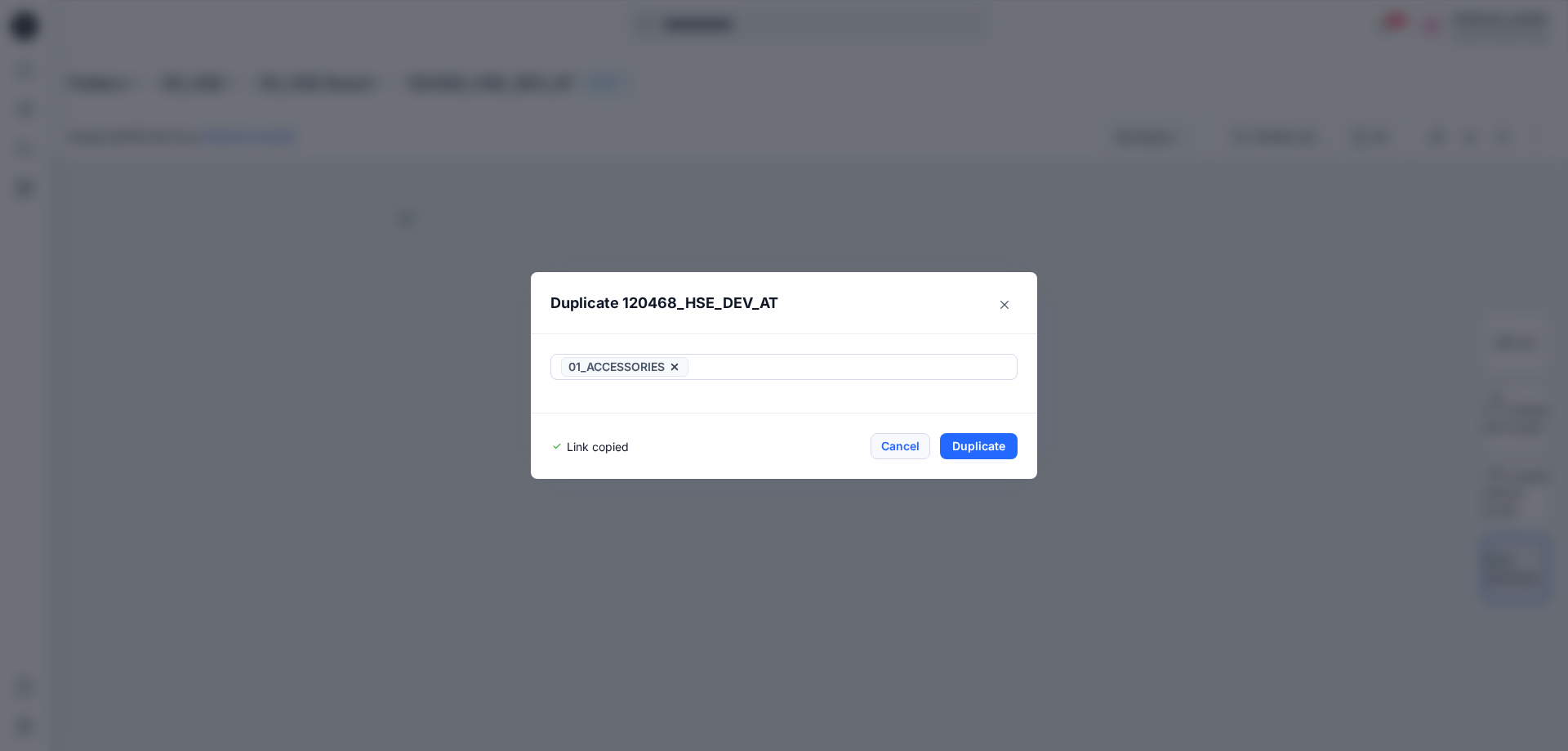
click at [901, 447] on button "Cancel" at bounding box center [900, 446] width 60 height 27
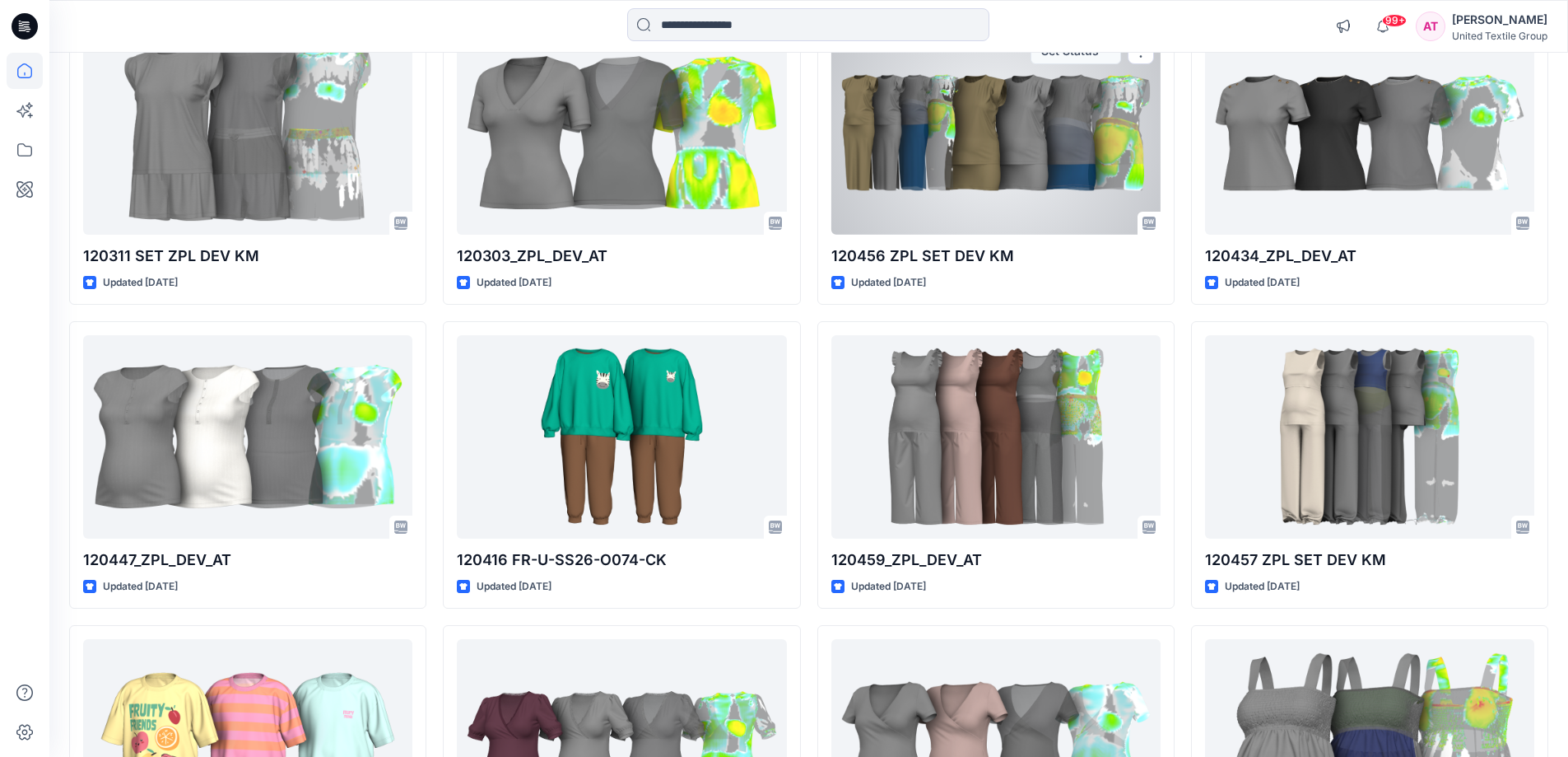
scroll to position [2437, 0]
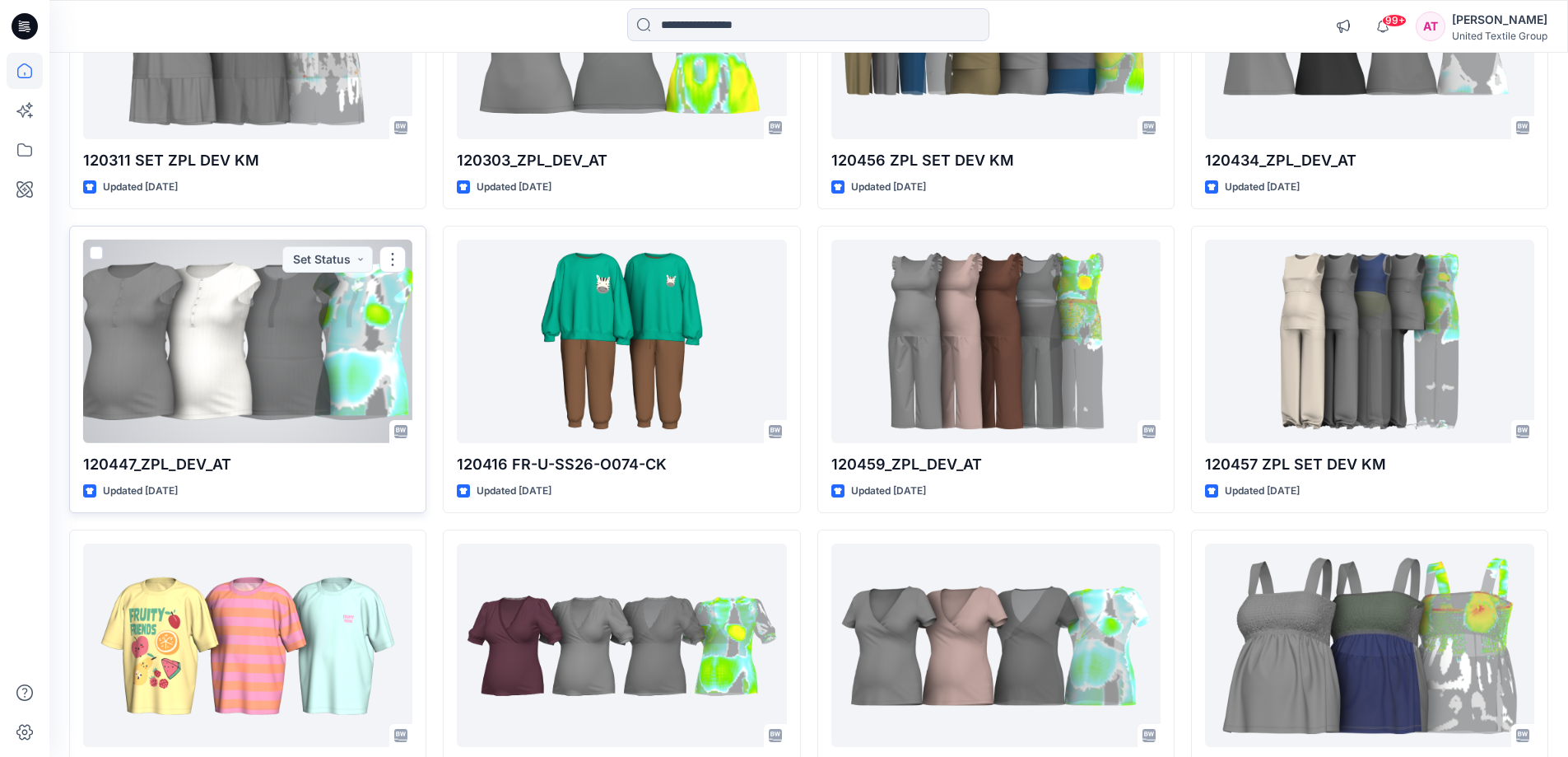
click at [340, 304] on div at bounding box center [248, 340] width 329 height 203
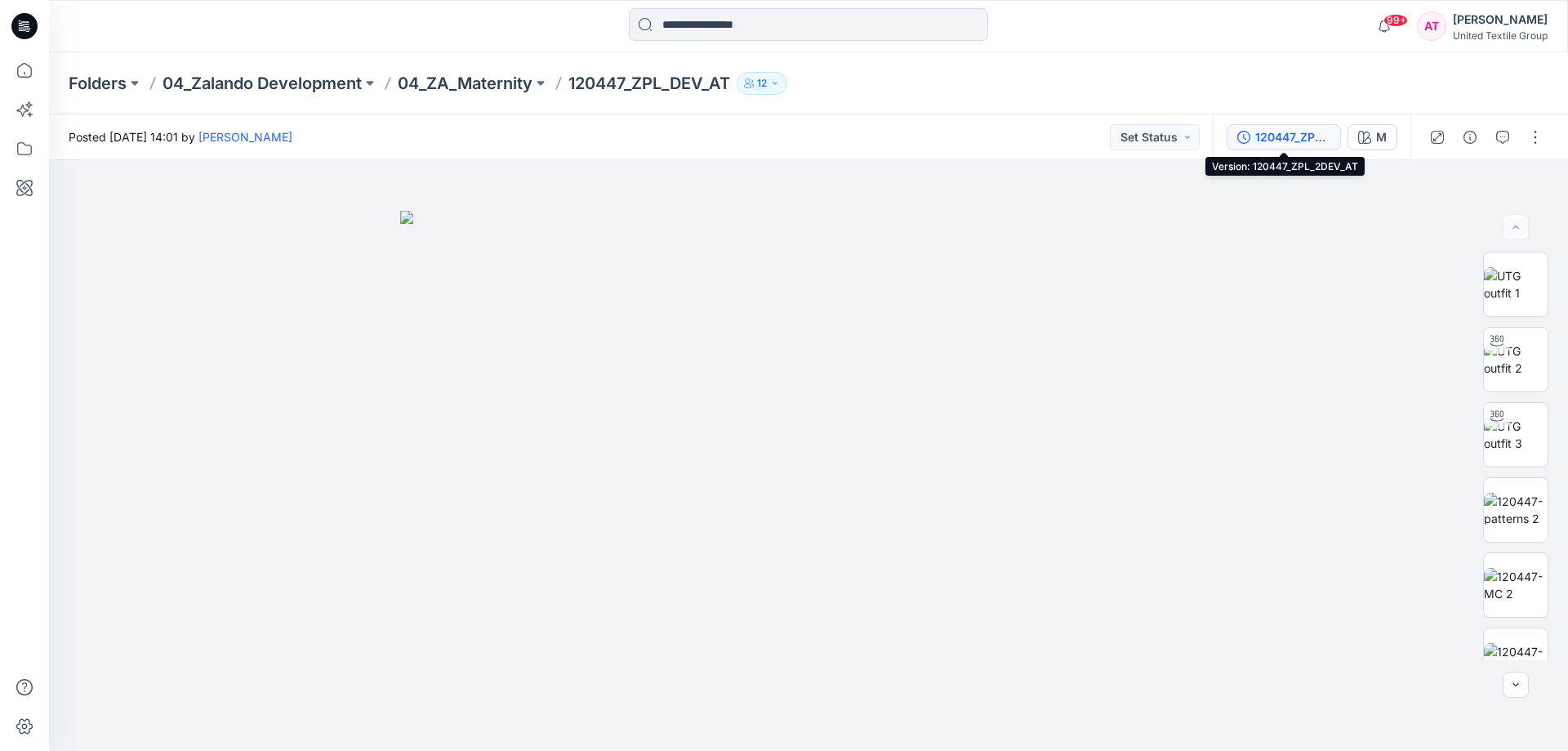
click at [1296, 134] on div "120447_ZPL_2DEV_AT" at bounding box center [1293, 138] width 75 height 18
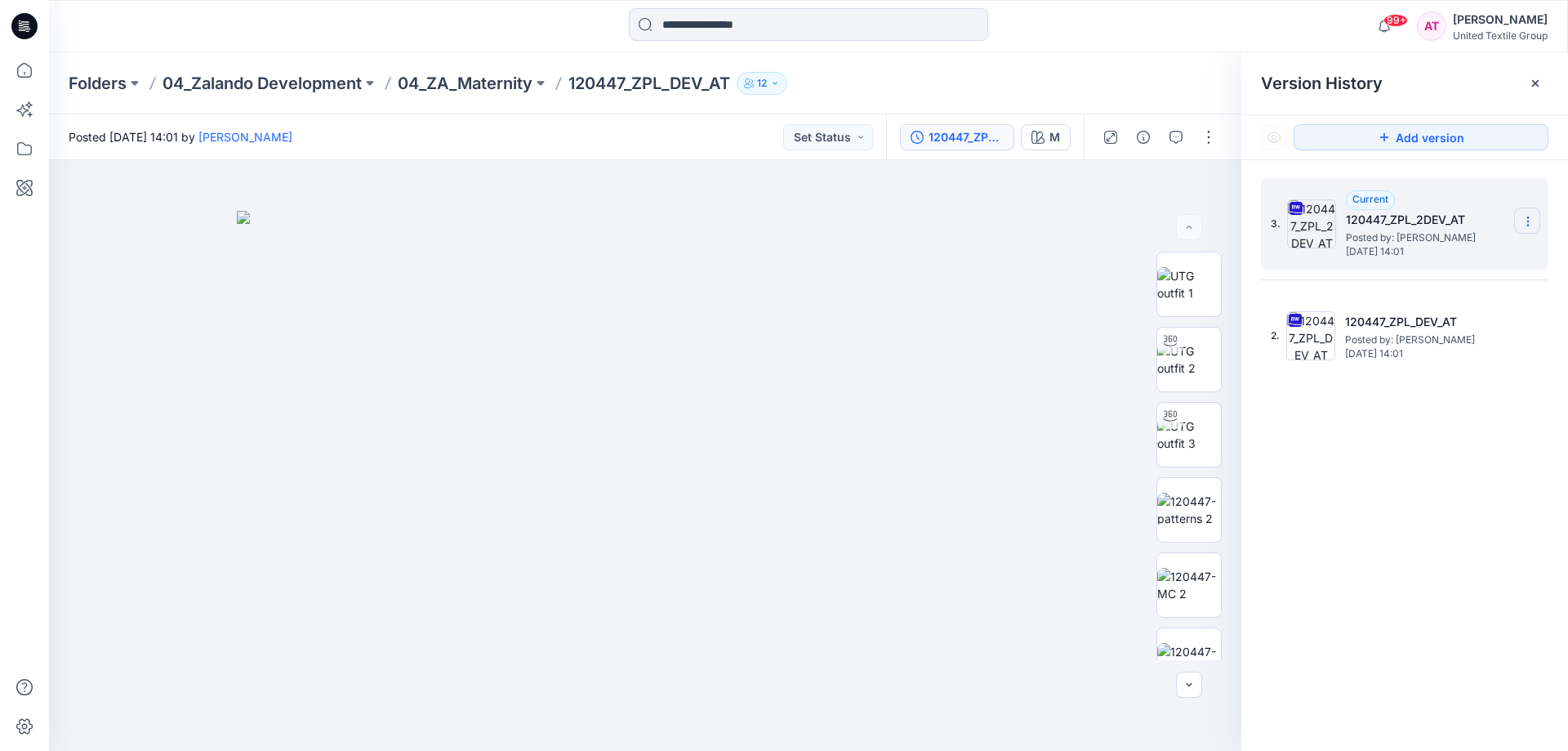
click at [1517, 212] on section at bounding box center [1527, 221] width 27 height 27
drag, startPoint x: 1490, startPoint y: 251, endPoint x: 1491, endPoint y: 241, distance: 10.0
click at [1489, 251] on span "Download Source BW File" at bounding box center [1445, 253] width 137 height 20
